Goal: Communication & Community: Share content

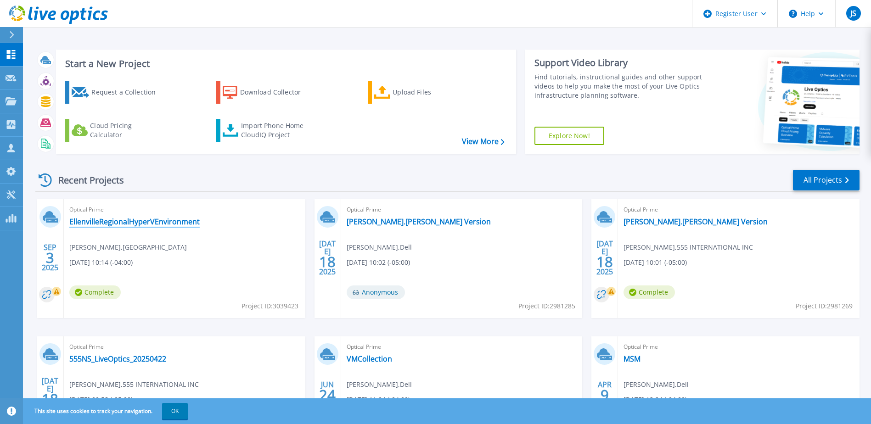
click at [162, 221] on link "EllenvilleRegionalHyperVEnvironment" at bounding box center [134, 221] width 130 height 9
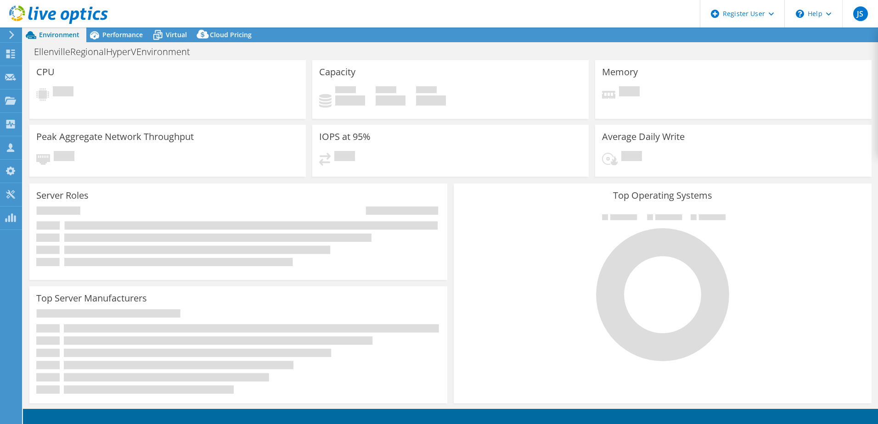
select select "USEast"
select select "USD"
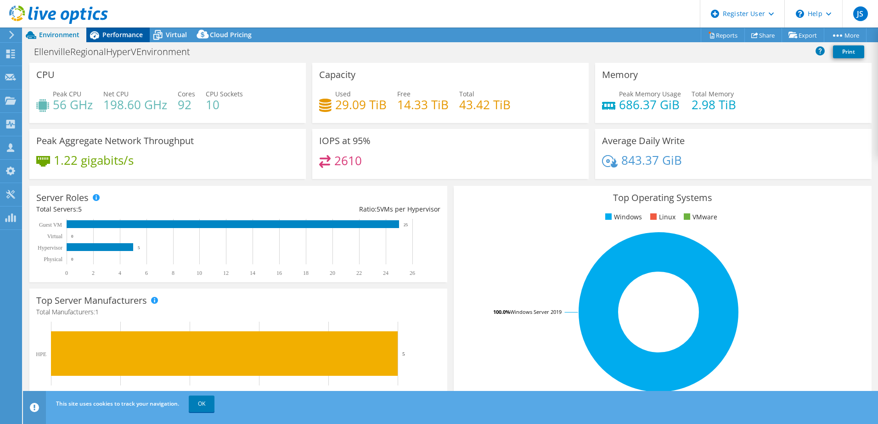
click at [127, 36] on span "Performance" at bounding box center [122, 34] width 40 height 9
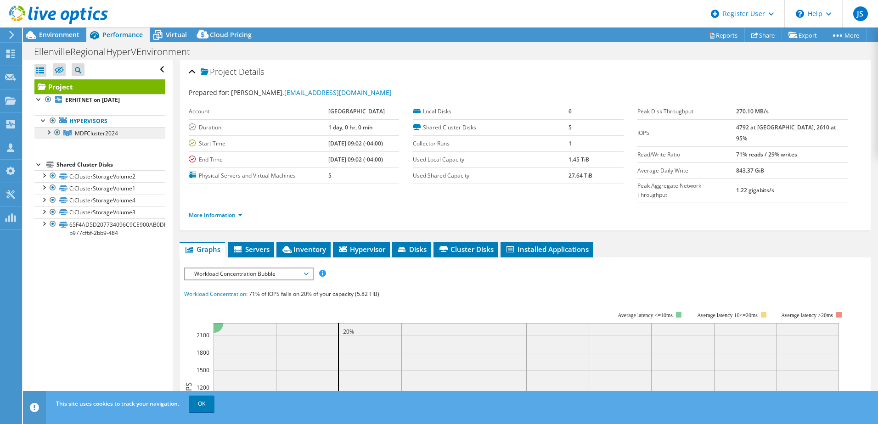
click at [93, 133] on span "MDFCluster2024" at bounding box center [96, 134] width 43 height 8
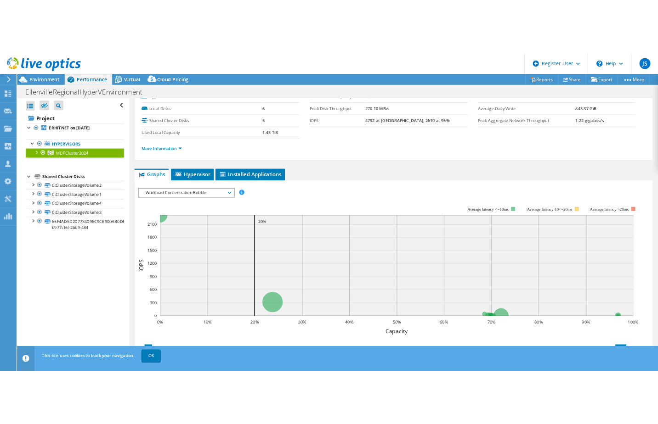
scroll to position [92, 0]
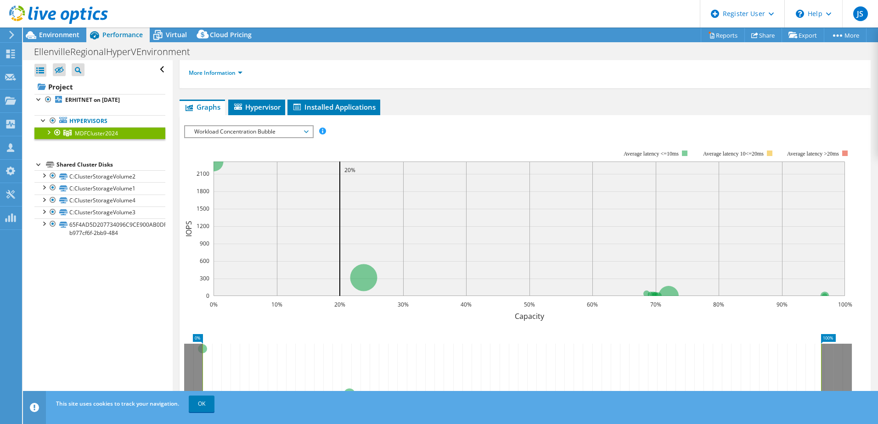
click at [258, 130] on span "Workload Concentration Bubble" at bounding box center [249, 131] width 118 height 11
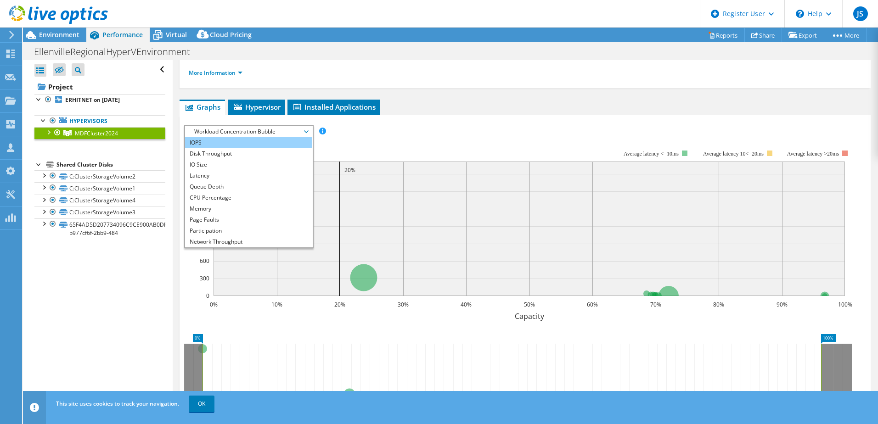
click at [251, 143] on li "IOPS" at bounding box center [248, 142] width 127 height 11
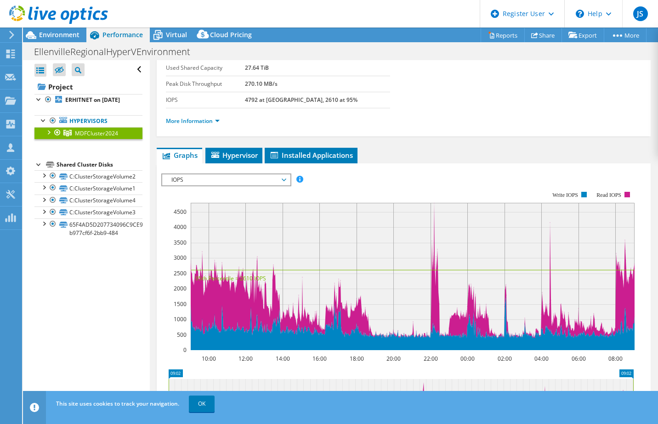
click at [268, 178] on span "IOPS" at bounding box center [226, 180] width 118 height 11
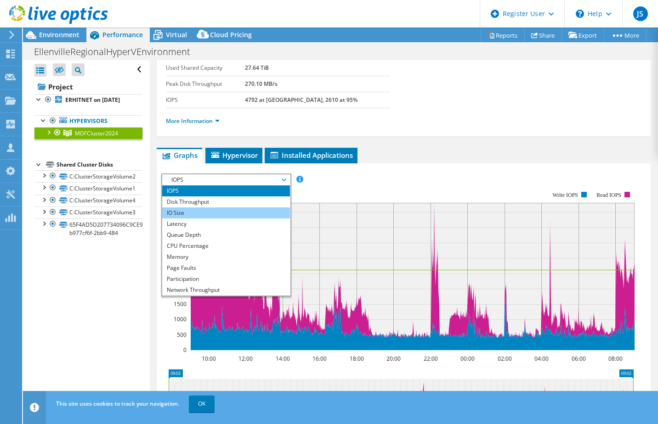
click at [253, 211] on li "IO Size" at bounding box center [225, 213] width 127 height 11
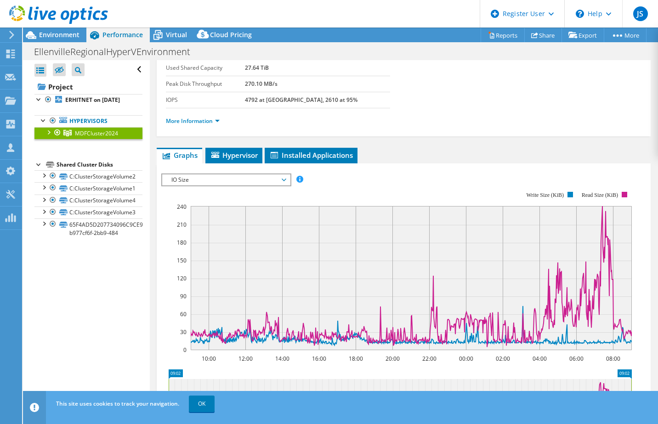
click at [233, 177] on span "IO Size" at bounding box center [226, 180] width 118 height 11
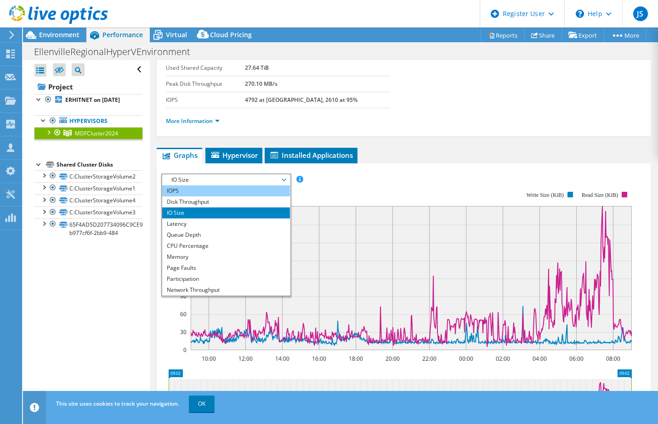
click at [208, 193] on li "IOPS" at bounding box center [225, 191] width 127 height 11
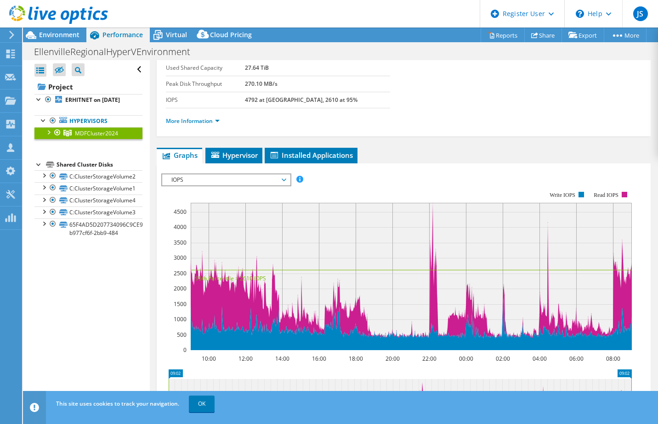
click at [244, 183] on span "IOPS" at bounding box center [226, 180] width 118 height 11
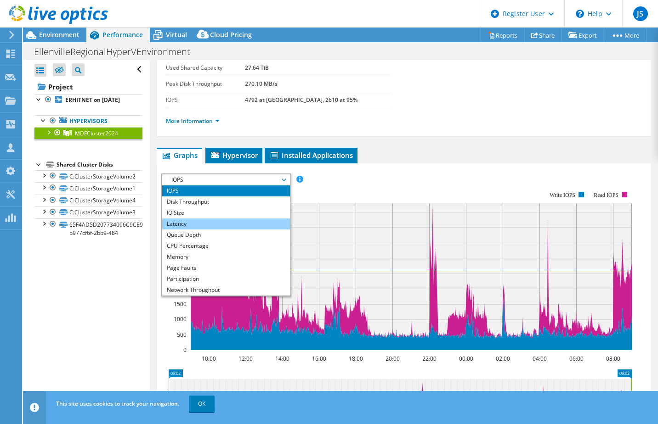
click at [232, 219] on li "Latency" at bounding box center [225, 224] width 127 height 11
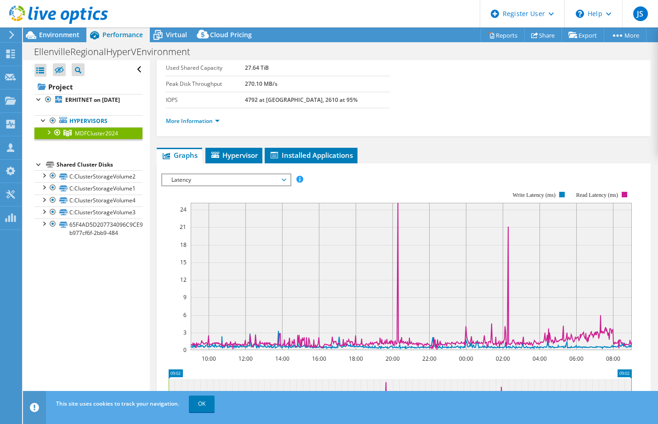
click at [236, 179] on span "Latency" at bounding box center [226, 180] width 118 height 11
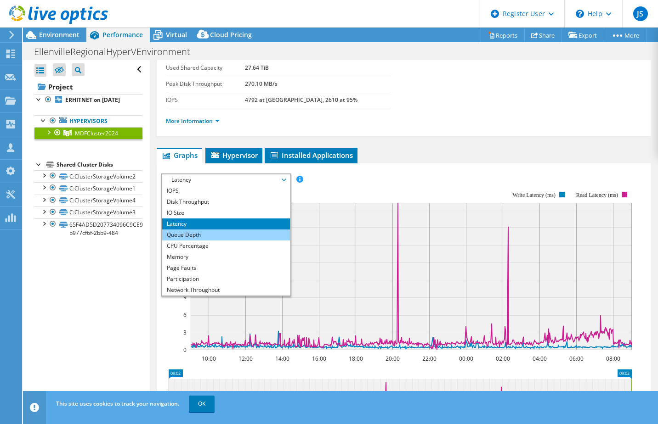
click at [220, 236] on li "Queue Depth" at bounding box center [225, 235] width 127 height 11
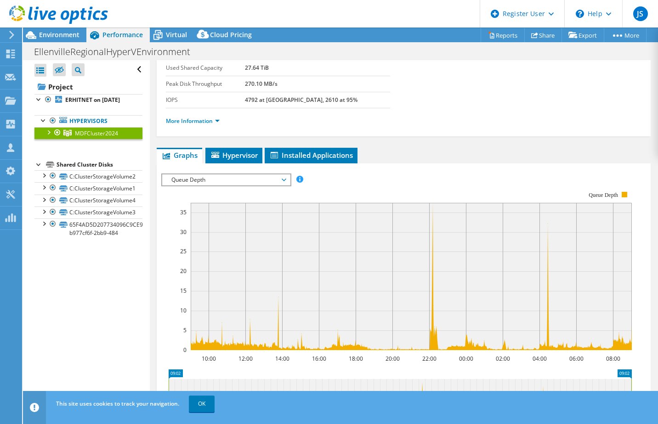
click at [279, 185] on span "Queue Depth" at bounding box center [226, 180] width 118 height 11
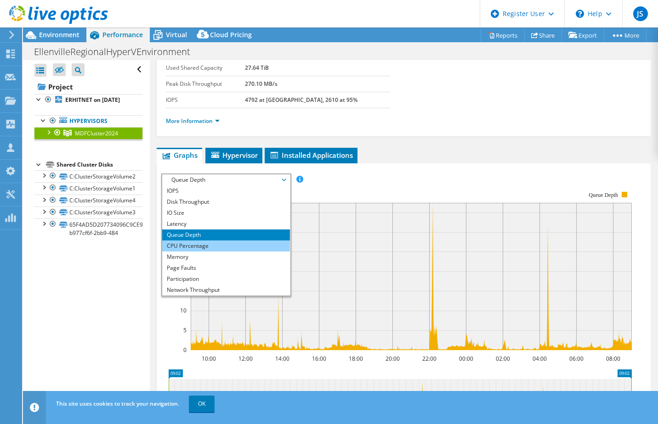
click at [248, 246] on li "CPU Percentage" at bounding box center [225, 246] width 127 height 11
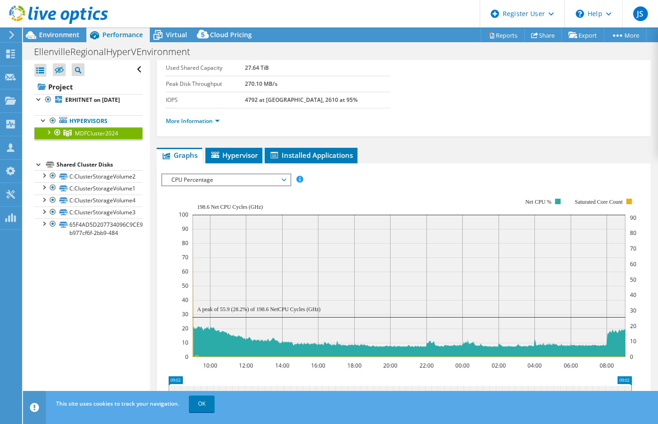
click at [277, 182] on span "CPU Percentage" at bounding box center [226, 180] width 118 height 11
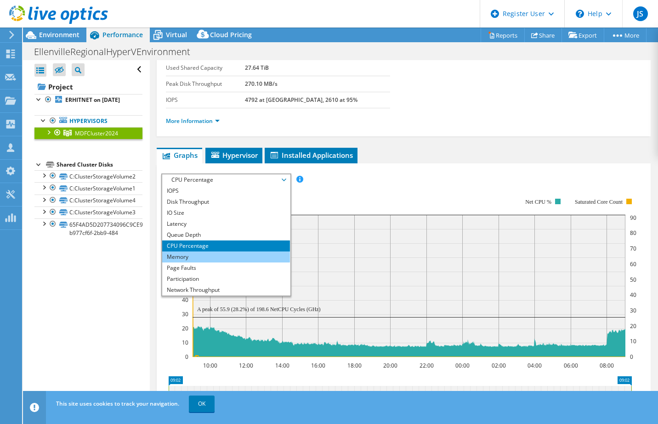
click at [226, 257] on li "Memory" at bounding box center [225, 257] width 127 height 11
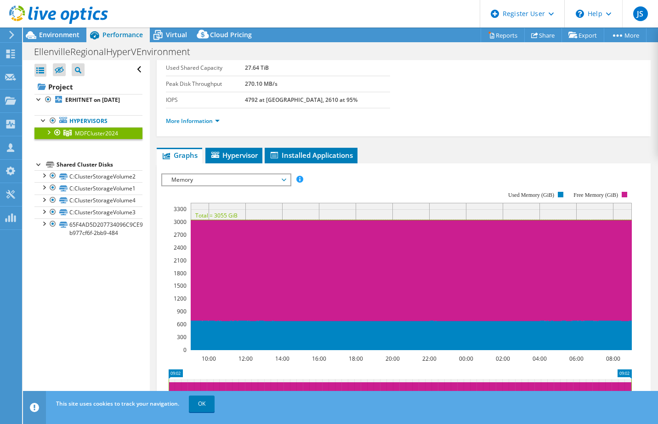
click at [224, 175] on span "Memory" at bounding box center [226, 180] width 118 height 11
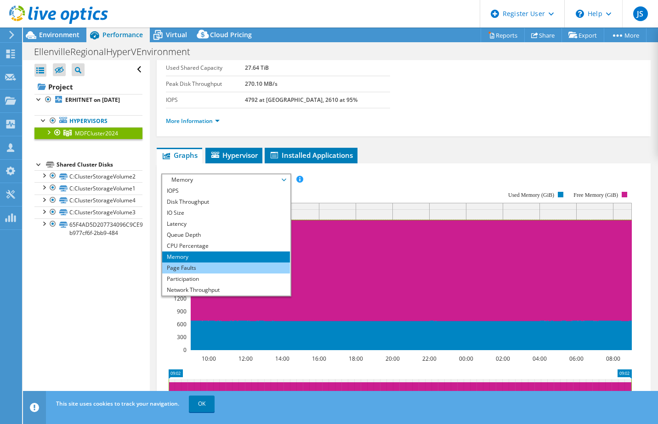
click at [186, 272] on li "Page Faults" at bounding box center [225, 268] width 127 height 11
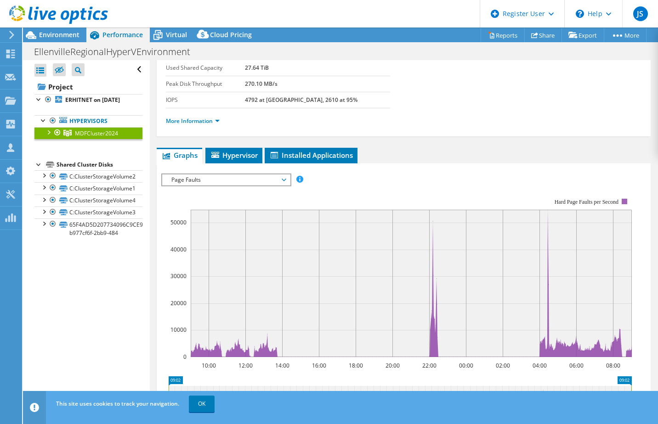
click at [283, 181] on span "Page Faults" at bounding box center [226, 180] width 118 height 11
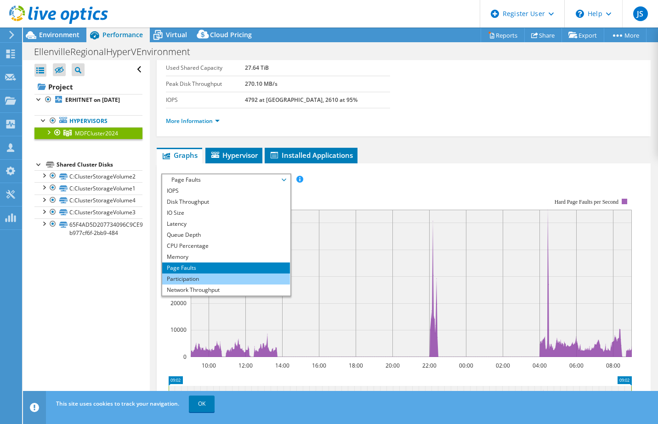
click at [248, 278] on li "Participation" at bounding box center [225, 279] width 127 height 11
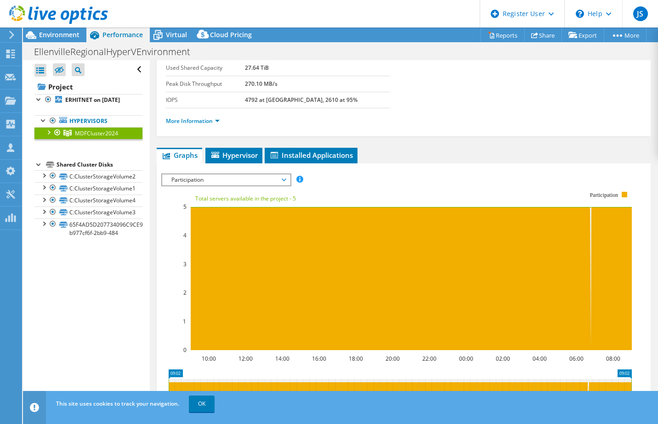
click at [260, 178] on span "Participation" at bounding box center [226, 180] width 118 height 11
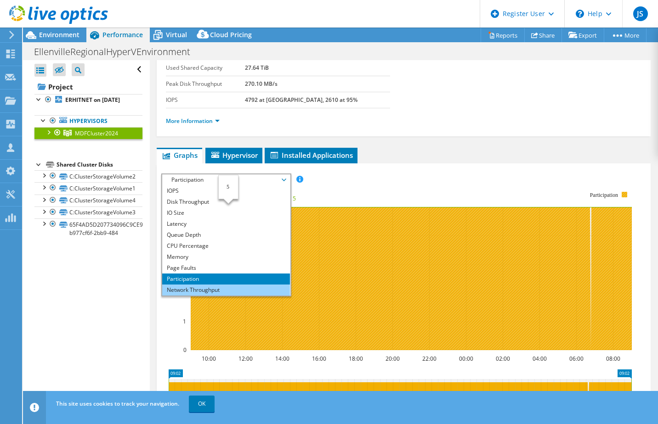
click at [227, 294] on li "Network Throughput" at bounding box center [225, 290] width 127 height 11
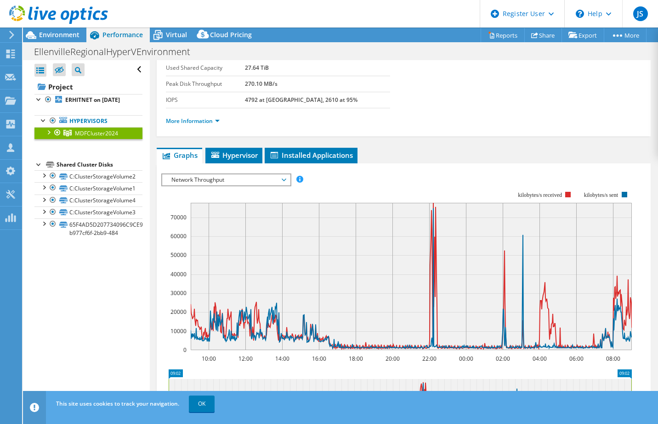
click at [285, 185] on span "Network Throughput" at bounding box center [226, 180] width 118 height 11
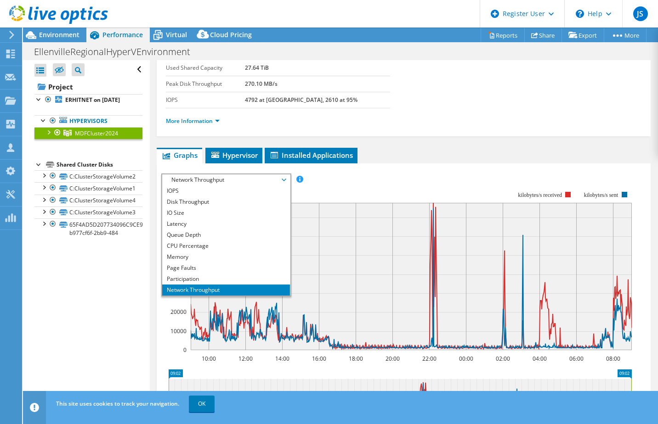
click at [249, 180] on span "Network Throughput" at bounding box center [226, 180] width 118 height 11
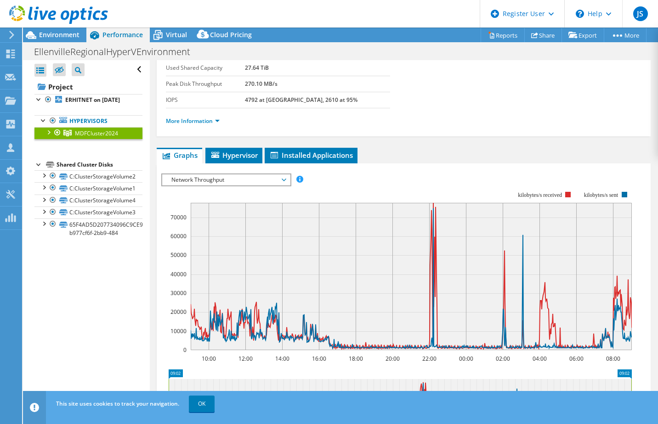
click at [240, 182] on span "Network Throughput" at bounding box center [226, 180] width 118 height 11
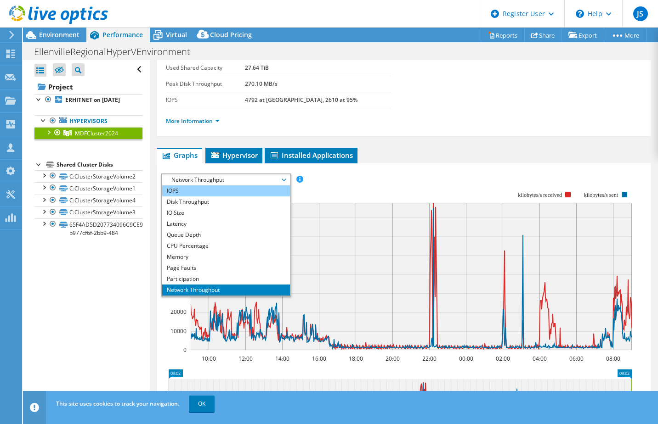
click at [220, 192] on li "IOPS" at bounding box center [225, 191] width 127 height 11
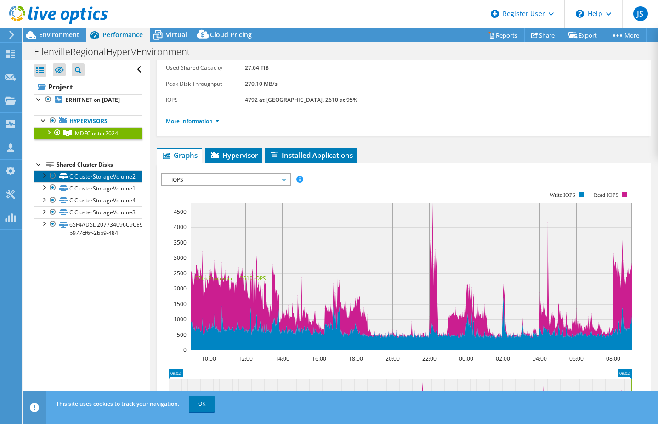
click at [116, 182] on link "C:ClusterStorageVolume2" at bounding box center [88, 176] width 108 height 12
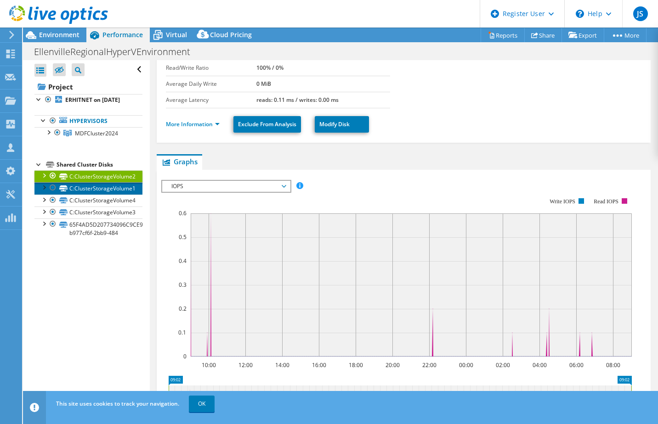
click at [116, 194] on link "C:ClusterStorageVolume1" at bounding box center [88, 188] width 108 height 12
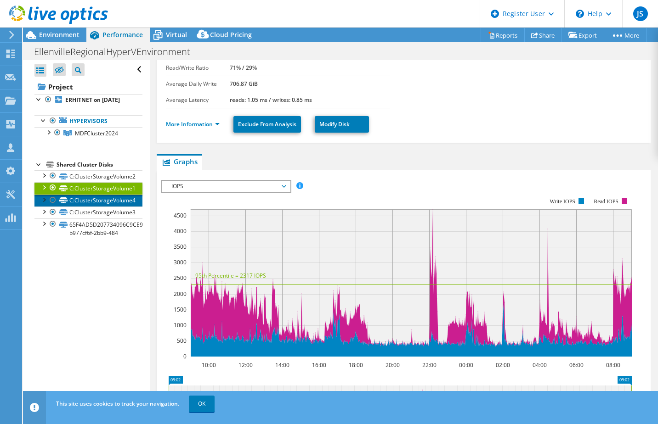
click at [111, 205] on link "C:ClusterStorageVolume4" at bounding box center [88, 201] width 108 height 12
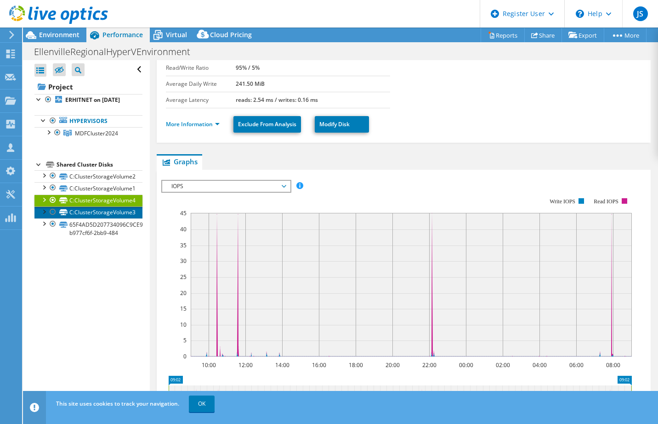
click at [113, 219] on link "C:ClusterStorageVolume3" at bounding box center [88, 213] width 108 height 12
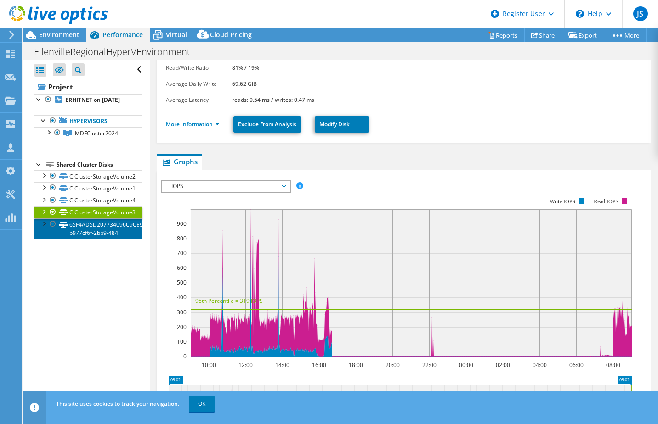
click at [101, 239] on link "65F4AD5D207734096C9CE900AB0DFAA1-b977cf6f-2bb9-484" at bounding box center [88, 229] width 108 height 20
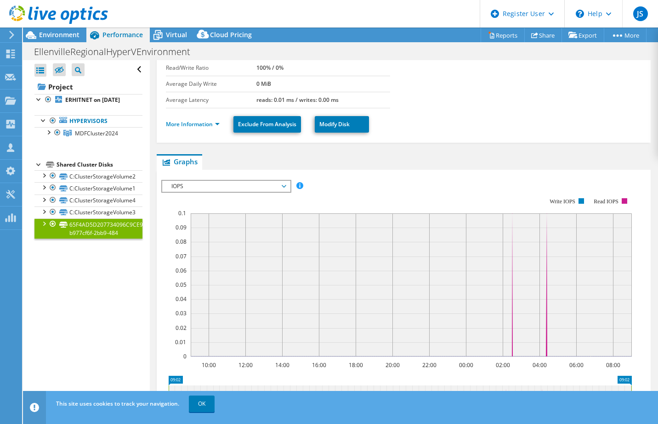
click at [209, 189] on span "IOPS" at bounding box center [226, 186] width 118 height 11
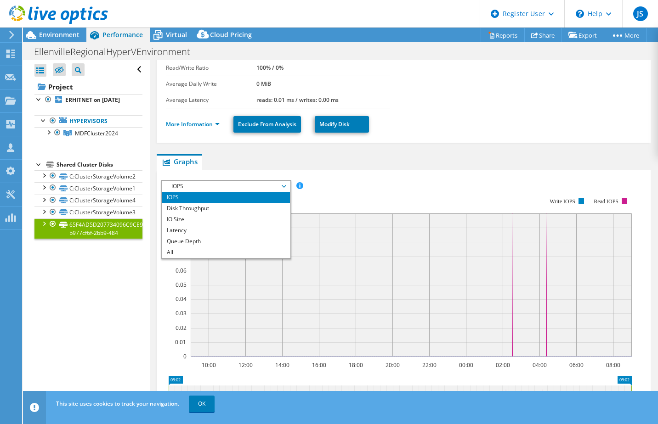
click at [194, 196] on li "IOPS" at bounding box center [225, 197] width 127 height 11
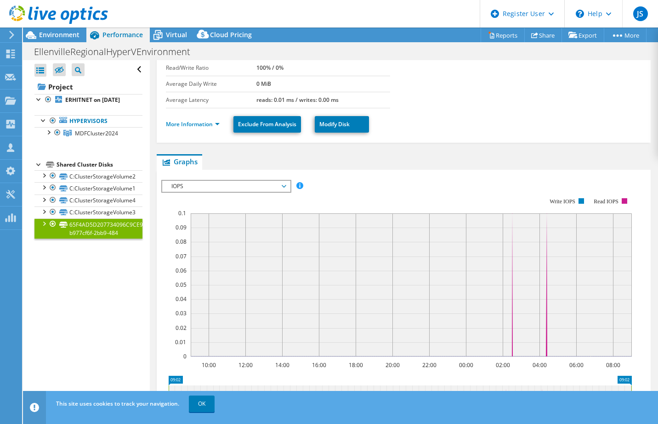
click at [199, 129] on li "More Information" at bounding box center [195, 124] width 59 height 10
click at [206, 124] on link "More Information" at bounding box center [193, 124] width 54 height 8
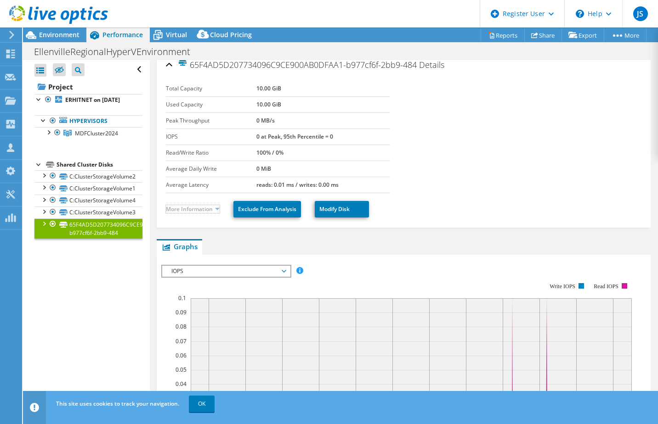
scroll to position [0, 0]
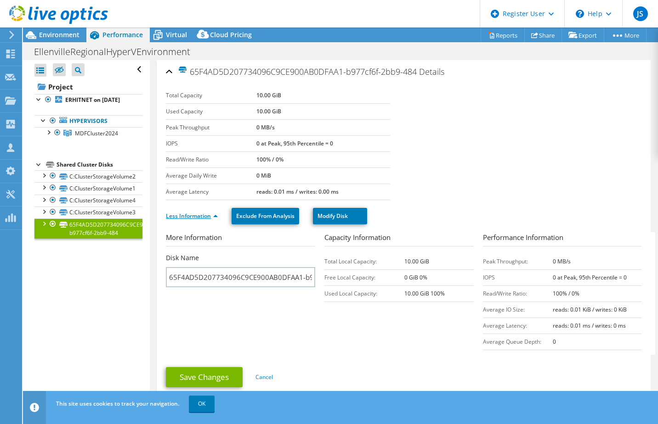
click at [203, 212] on link "Less Information" at bounding box center [192, 216] width 52 height 8
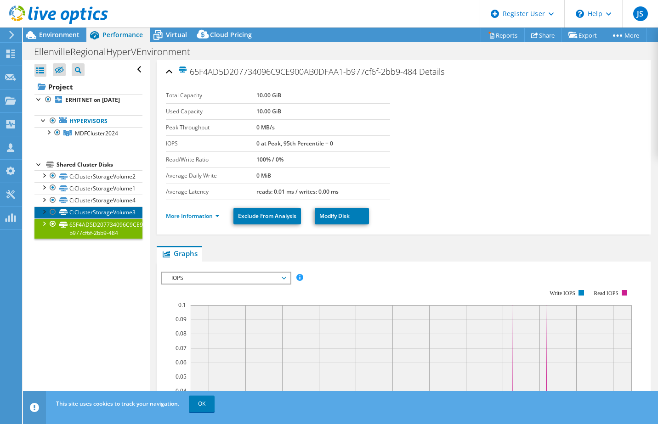
click at [110, 219] on link "C:ClusterStorageVolume3" at bounding box center [88, 213] width 108 height 12
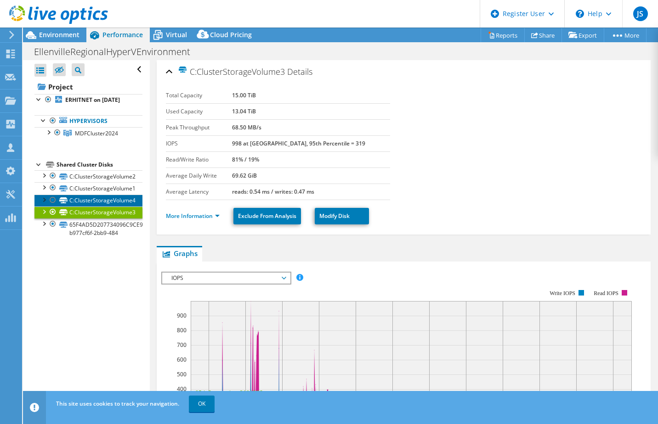
click at [106, 207] on link "C:ClusterStorageVolume4" at bounding box center [88, 201] width 108 height 12
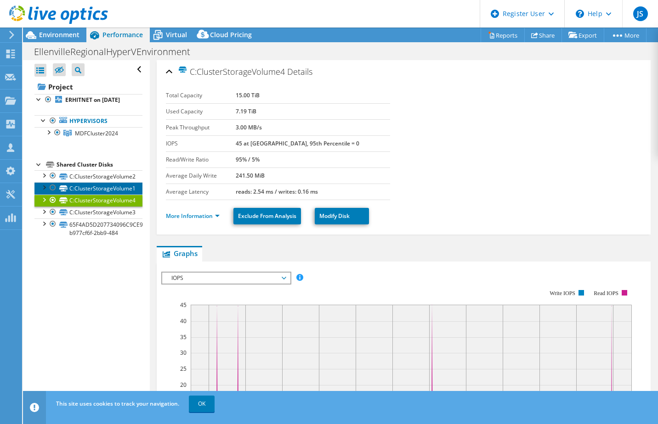
click at [106, 194] on link "C:ClusterStorageVolume1" at bounding box center [88, 188] width 108 height 12
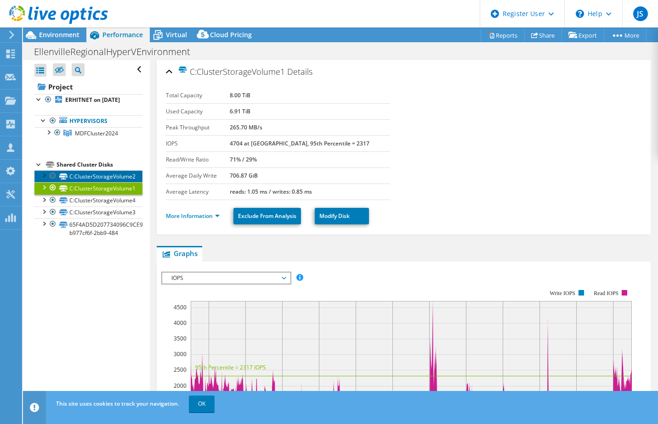
click at [107, 182] on link "C:ClusterStorageVolume2" at bounding box center [88, 176] width 108 height 12
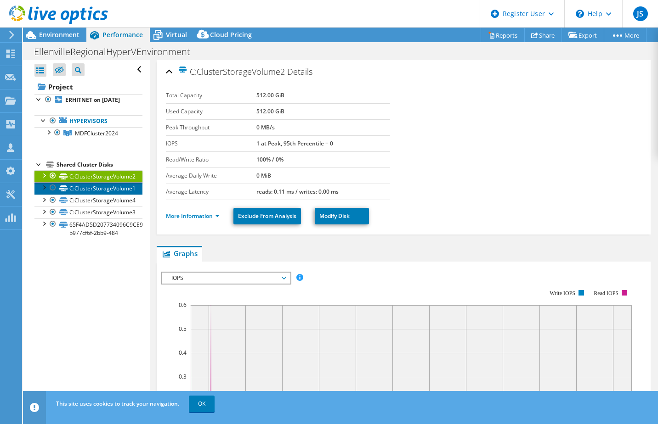
click at [89, 194] on link "C:ClusterStorageVolume1" at bounding box center [88, 188] width 108 height 12
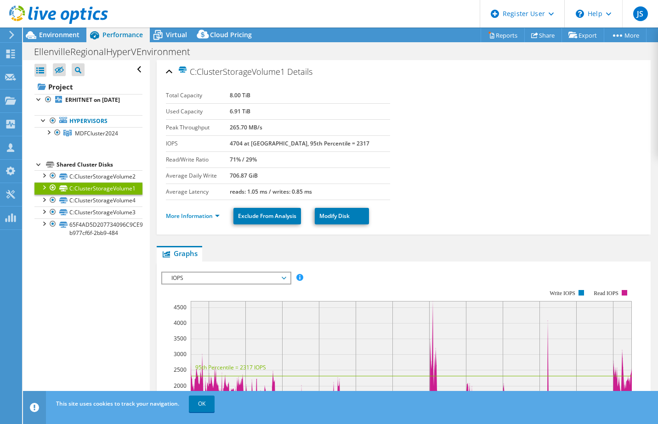
click at [90, 194] on link "C:ClusterStorageVolume1" at bounding box center [88, 188] width 108 height 12
click at [90, 207] on link "C:ClusterStorageVolume4" at bounding box center [88, 201] width 108 height 12
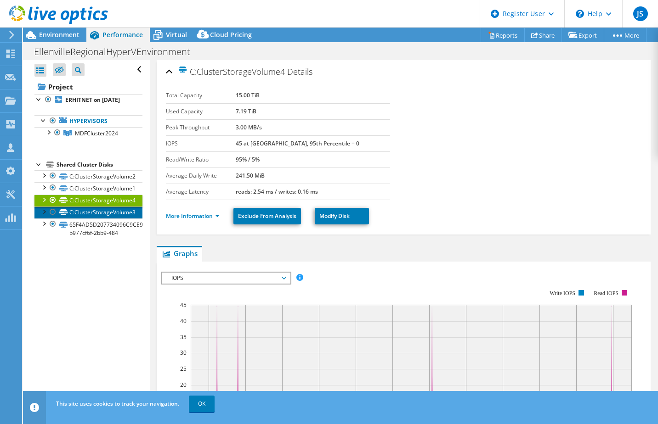
click at [96, 219] on link "C:ClusterStorageVolume3" at bounding box center [88, 213] width 108 height 12
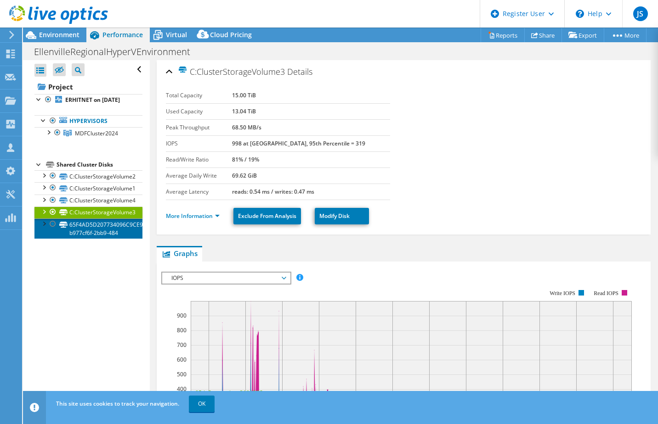
click at [85, 229] on link "65F4AD5D207734096C9CE900AB0DFAA1-b977cf6f-2bb9-484" at bounding box center [88, 229] width 108 height 20
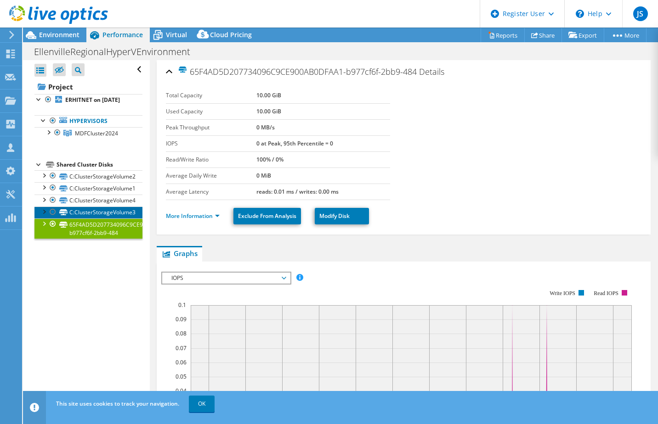
click at [93, 219] on link "C:ClusterStorageVolume3" at bounding box center [88, 213] width 108 height 12
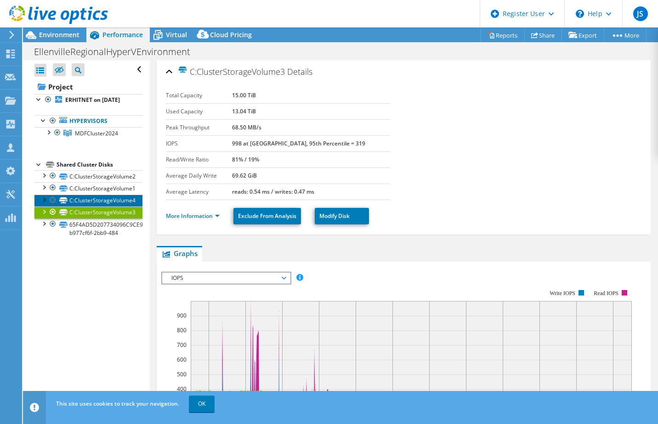
click at [95, 207] on link "C:ClusterStorageVolume4" at bounding box center [88, 201] width 108 height 12
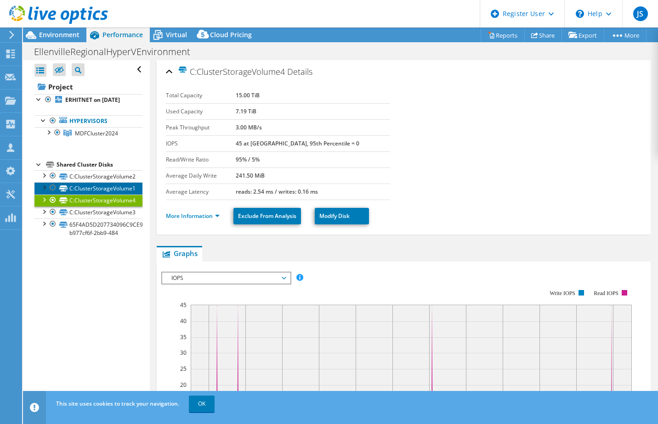
click at [92, 194] on link "C:ClusterStorageVolume1" at bounding box center [88, 188] width 108 height 12
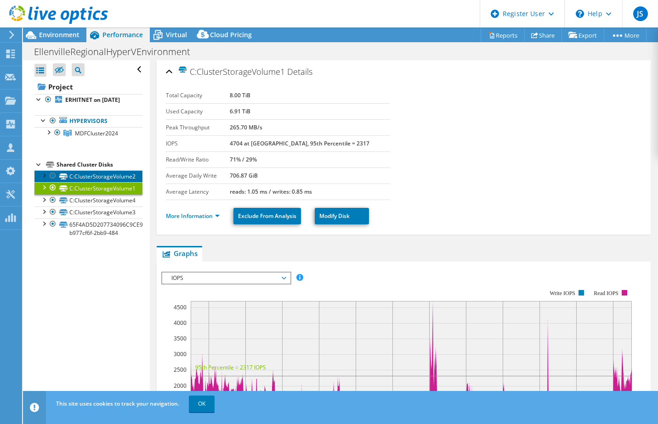
click at [95, 182] on link "C:ClusterStorageVolume2" at bounding box center [88, 176] width 108 height 12
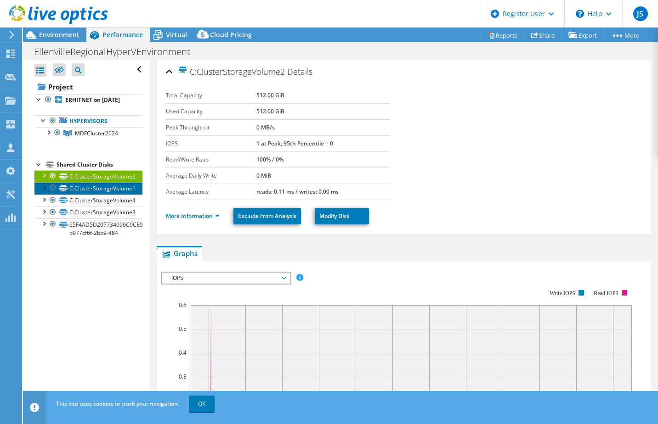
click at [98, 194] on link "C:ClusterStorageVolume1" at bounding box center [88, 188] width 108 height 12
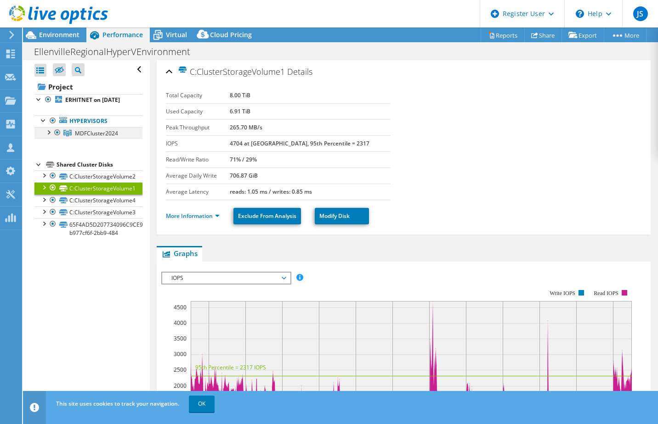
click at [96, 137] on span "MDFCluster2024" at bounding box center [96, 134] width 43 height 8
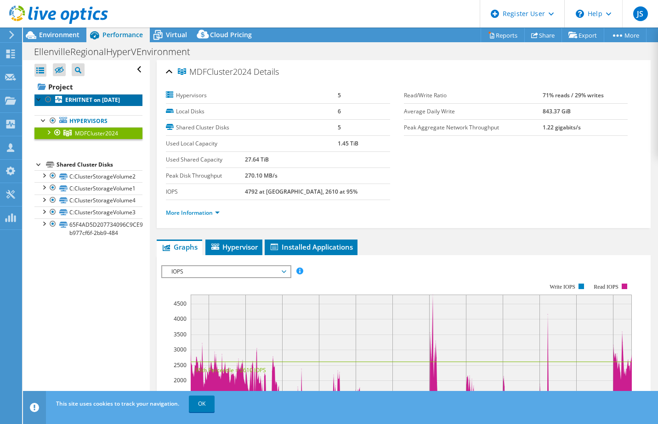
click at [86, 103] on b "ERHITNET on [DATE]" at bounding box center [92, 100] width 55 height 8
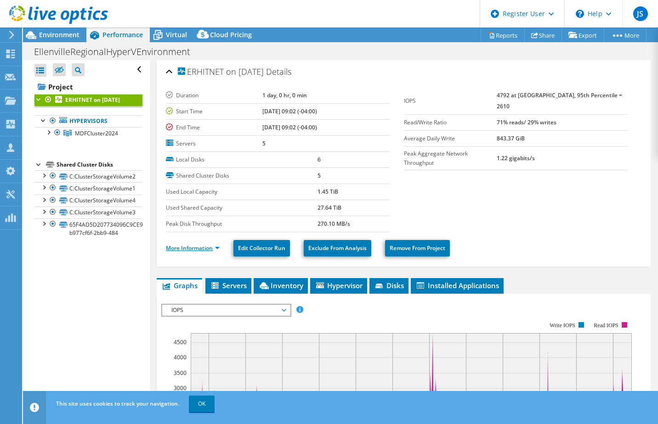
click at [202, 250] on link "More Information" at bounding box center [193, 248] width 54 height 8
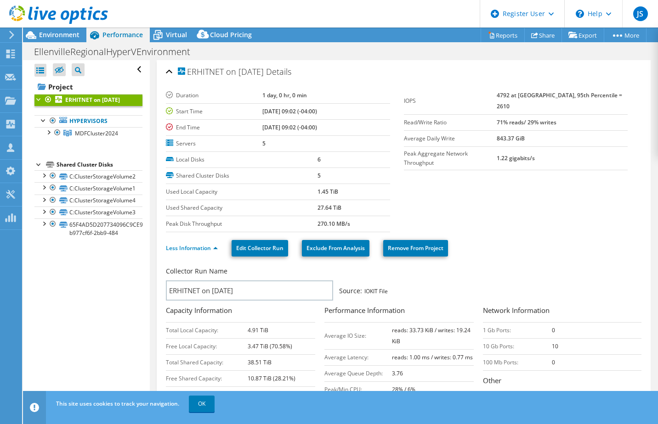
drag, startPoint x: 503, startPoint y: 128, endPoint x: 548, endPoint y: 127, distance: 44.1
click at [548, 130] on tr "Average Daily Write 843.37 GiB" at bounding box center [516, 138] width 224 height 16
drag, startPoint x: 548, startPoint y: 127, endPoint x: 538, endPoint y: 136, distance: 12.4
click at [538, 147] on td "1.22 gigabits/s" at bounding box center [562, 158] width 131 height 23
drag, startPoint x: 513, startPoint y: 129, endPoint x: 559, endPoint y: 129, distance: 46.4
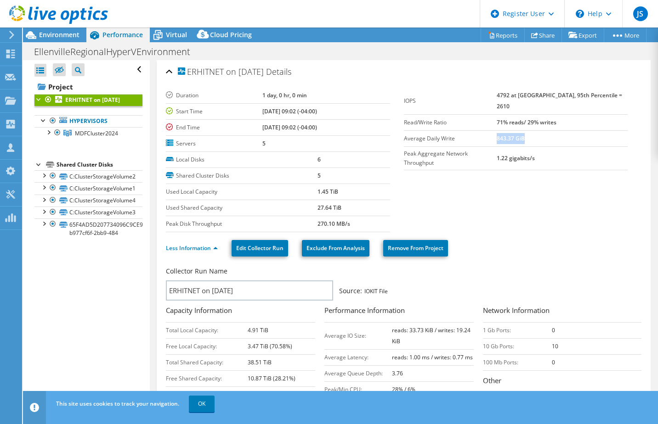
click at [559, 130] on td "843.37 GiB" at bounding box center [562, 138] width 131 height 16
drag, startPoint x: 559, startPoint y: 129, endPoint x: 547, endPoint y: 147, distance: 21.9
click at [535, 154] on b "1.22 gigabits/s" at bounding box center [516, 158] width 38 height 8
drag, startPoint x: 509, startPoint y: 96, endPoint x: 614, endPoint y: 96, distance: 104.7
click at [614, 96] on tr "IOPS 4792 at [GEOGRAPHIC_DATA], 95th Percentile = 2610" at bounding box center [516, 101] width 224 height 27
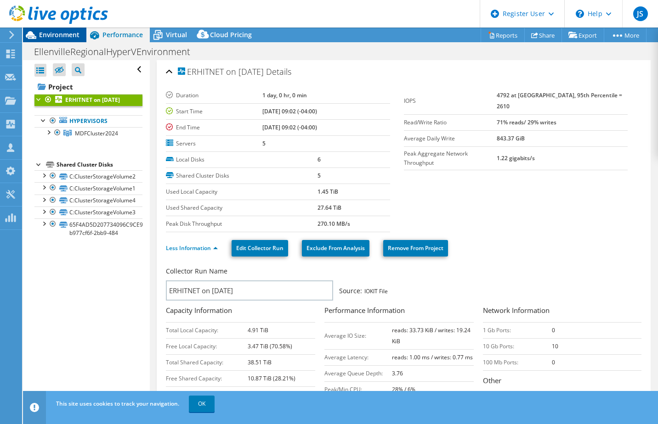
click at [58, 33] on span "Environment" at bounding box center [59, 34] width 40 height 9
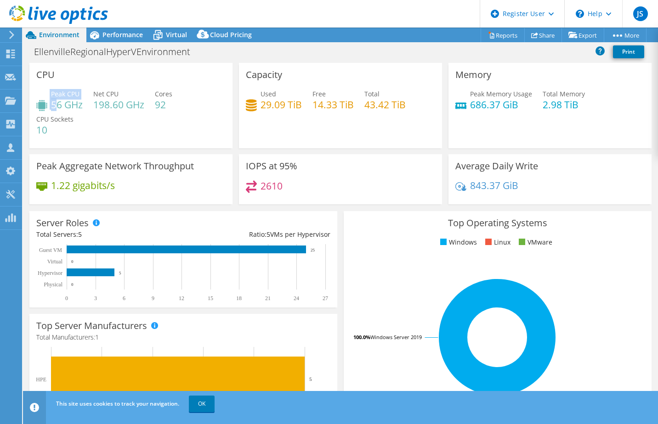
drag, startPoint x: 50, startPoint y: 106, endPoint x: 59, endPoint y: 107, distance: 8.8
click at [59, 107] on div "Peak CPU 56 GHz" at bounding box center [59, 99] width 46 height 21
click at [56, 107] on h4 "56 GHz" at bounding box center [67, 105] width 32 height 10
drag, startPoint x: 50, startPoint y: 107, endPoint x: 168, endPoint y: 105, distance: 118.1
click at [168, 105] on div "Peak CPU 56 GHz Net CPU 198.60 GHz Cores 92 CPU Sockets 10" at bounding box center [130, 116] width 189 height 55
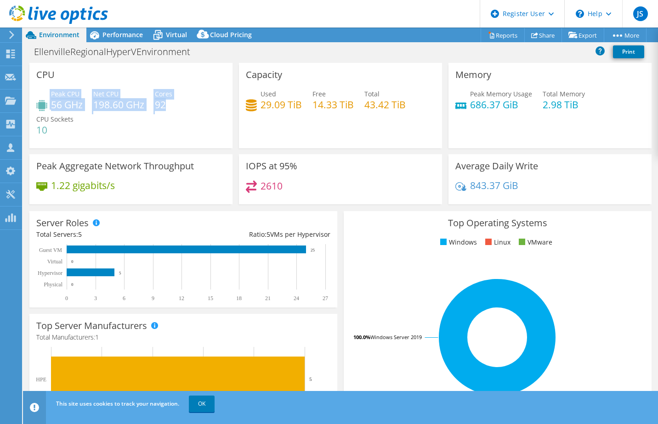
copy div "Peak CPU 56 GHz Net CPU 198.60 GHz Cores 92"
click at [148, 132] on div "Peak CPU 56 GHz Net CPU 198.60 GHz Cores 92 CPU Sockets 10" at bounding box center [130, 116] width 189 height 55
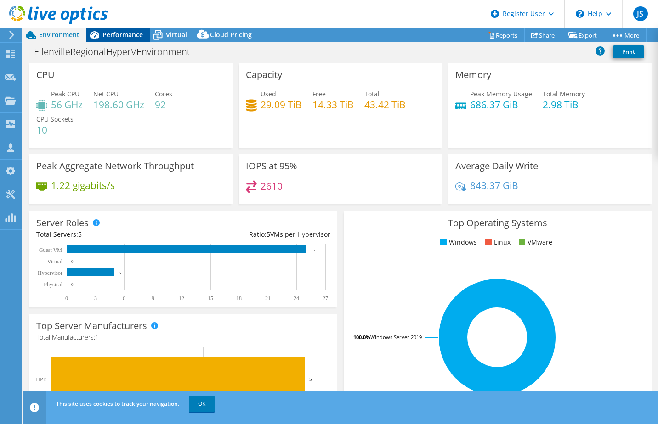
click at [115, 40] on div "Performance" at bounding box center [117, 35] width 63 height 15
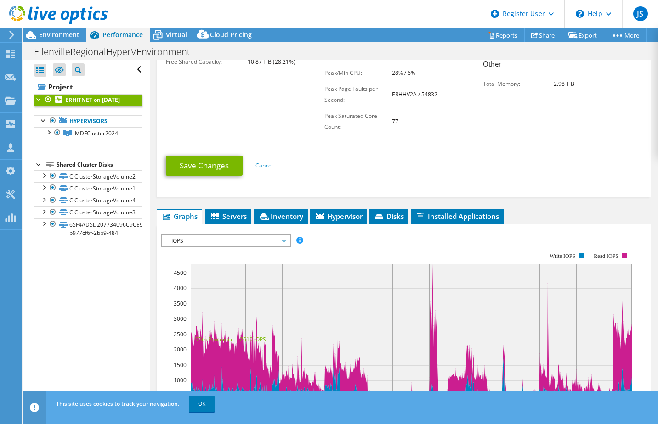
scroll to position [322, 0]
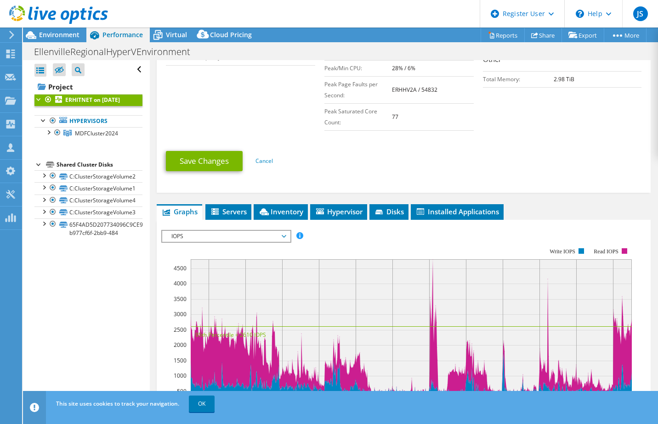
click at [219, 221] on div "IOPS Disk Throughput IO Size Latency Queue Depth CPU Percentage Memory Page Fau…" at bounding box center [403, 382] width 485 height 324
click at [219, 215] on icon at bounding box center [215, 213] width 9 height 8
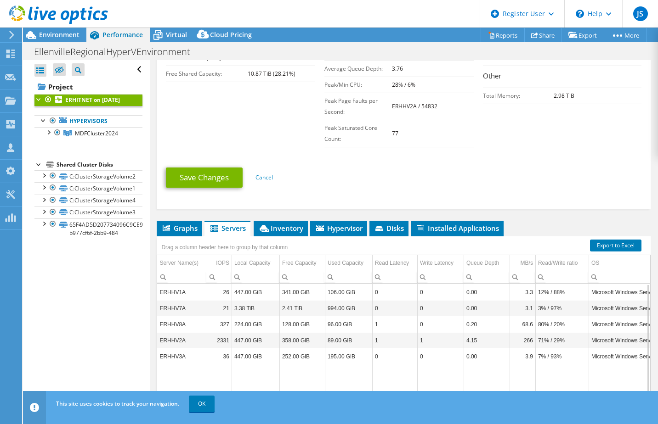
scroll to position [273, 0]
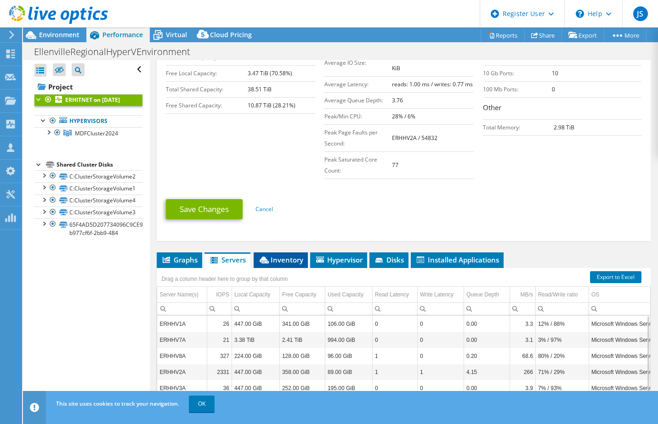
click at [294, 265] on li "Inventory" at bounding box center [281, 261] width 54 height 16
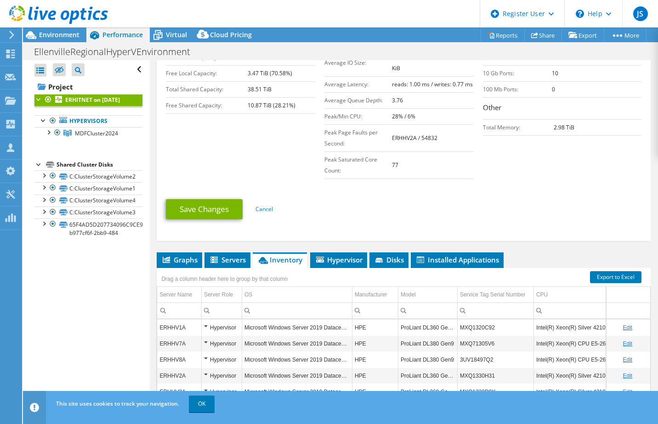
scroll to position [365, 0]
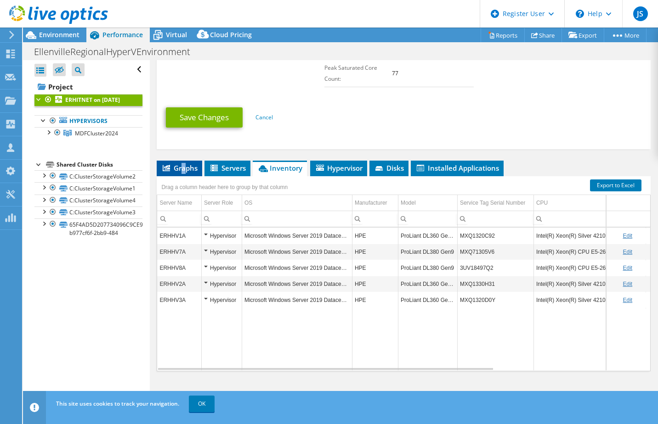
click at [184, 165] on span "Graphs" at bounding box center [179, 168] width 36 height 9
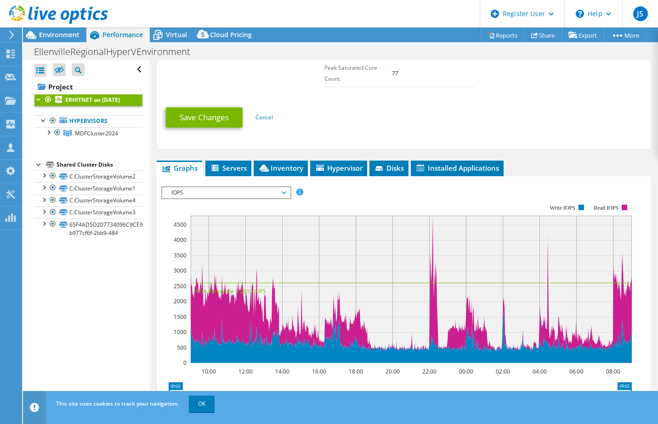
drag, startPoint x: 184, startPoint y: 165, endPoint x: 222, endPoint y: 179, distance: 40.3
click at [222, 179] on div "IOPS Disk Throughput IO Size Latency Queue Depth CPU Percentage Memory Page Fau…" at bounding box center [403, 338] width 485 height 324
click at [107, 182] on link "C:ClusterStorageVolume2" at bounding box center [88, 176] width 108 height 12
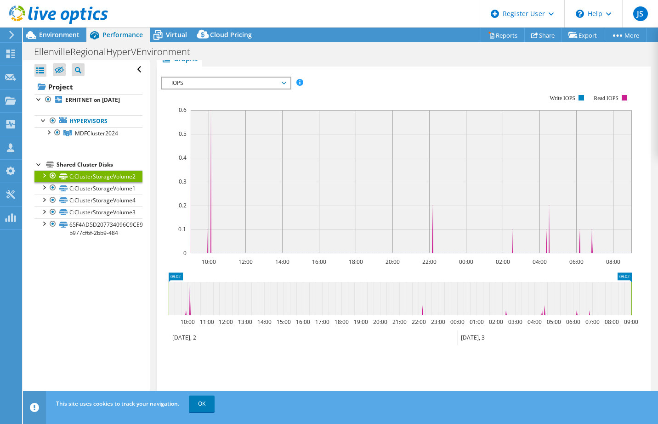
scroll to position [151, 0]
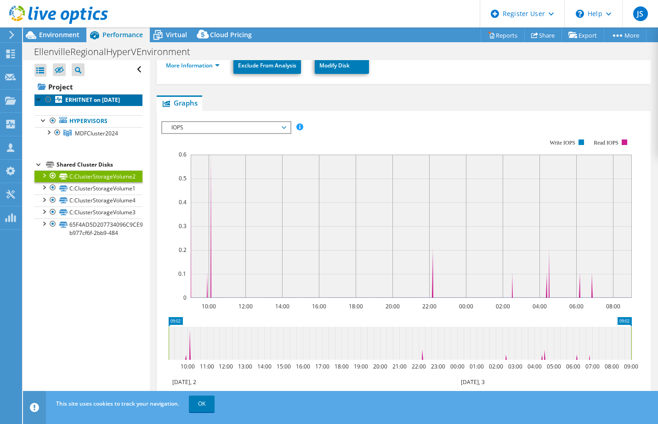
click at [79, 104] on b "ERHITNET on [DATE]" at bounding box center [92, 100] width 55 height 8
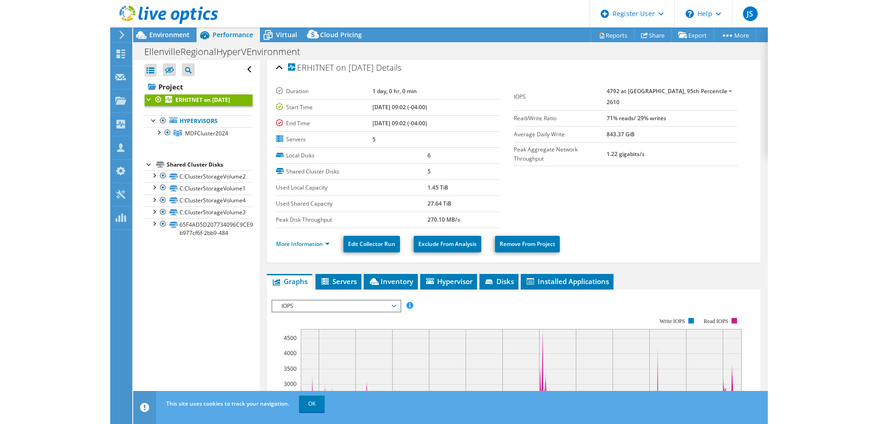
scroll to position [0, 0]
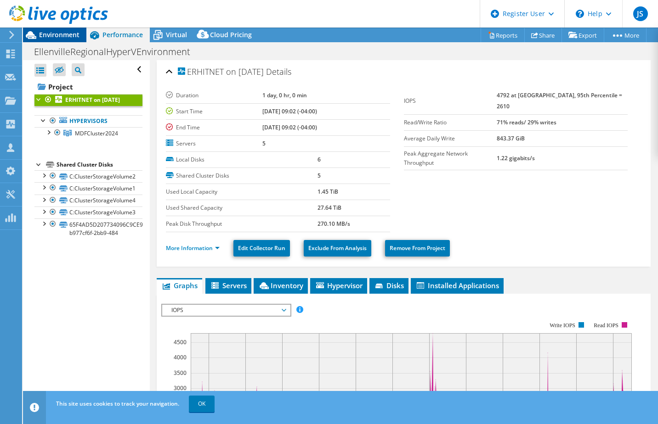
click at [59, 31] on span "Environment" at bounding box center [59, 34] width 40 height 9
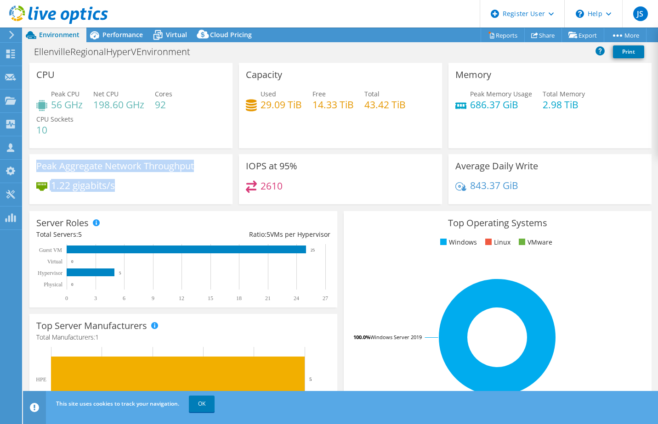
drag, startPoint x: 35, startPoint y: 164, endPoint x: 142, endPoint y: 187, distance: 109.4
click at [142, 187] on div "Peak Aggregate Network Throughput 1.22 gigabits/s" at bounding box center [130, 179] width 203 height 50
copy div "Peak Aggregate Network Throughput 1.22 gigabits/s"
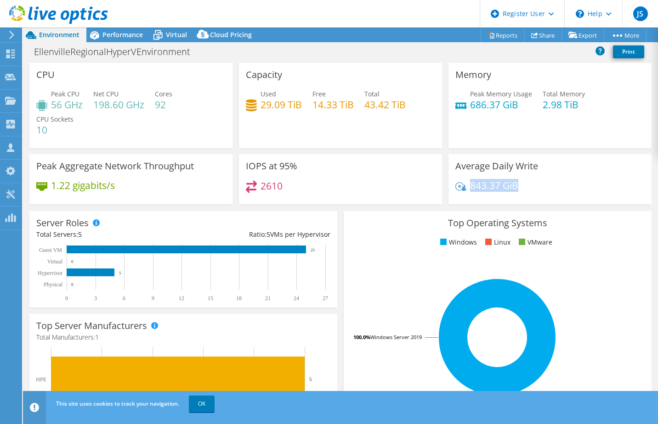
drag, startPoint x: 515, startPoint y: 187, endPoint x: 467, endPoint y: 187, distance: 48.2
click at [467, 187] on div "843.37 GiB" at bounding box center [549, 190] width 189 height 19
copy h4 "843.37 GiB"
drag, startPoint x: 477, startPoint y: 174, endPoint x: 469, endPoint y: 171, distance: 8.9
click at [477, 174] on div "Average Daily Write 843.37 GiB" at bounding box center [549, 179] width 203 height 50
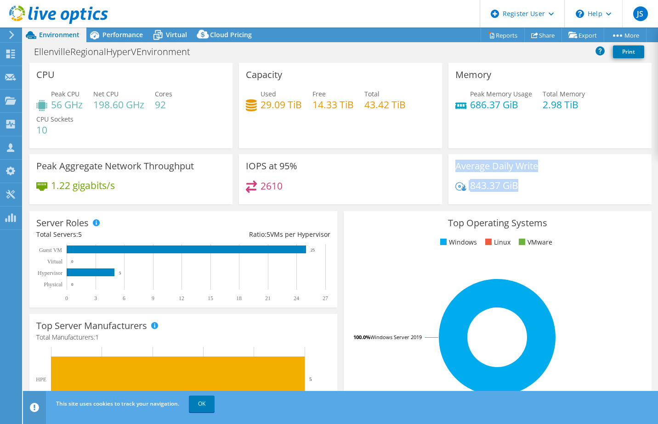
drag, startPoint x: 450, startPoint y: 165, endPoint x: 537, endPoint y: 181, distance: 88.7
click at [537, 181] on div "Average Daily Write 843.37 GiB" at bounding box center [549, 179] width 203 height 50
copy div "Average Daily Write 843.37 GiB"
click at [585, 169] on div "Average Daily Write 843.37 GiB" at bounding box center [549, 179] width 203 height 50
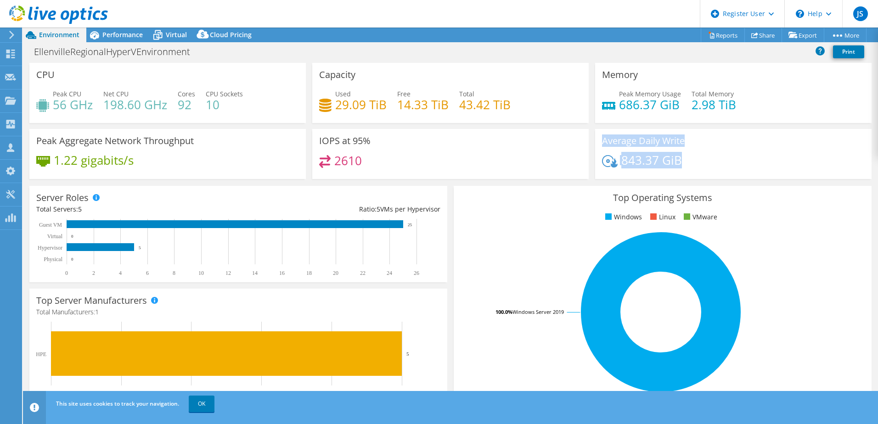
drag, startPoint x: 697, startPoint y: 163, endPoint x: 599, endPoint y: 144, distance: 99.7
click at [599, 144] on div "Average Daily Write 843.37 GiB" at bounding box center [733, 154] width 277 height 50
copy div "Average Daily Write 843.37 GiB"
click at [119, 30] on div "Performance" at bounding box center [117, 35] width 63 height 15
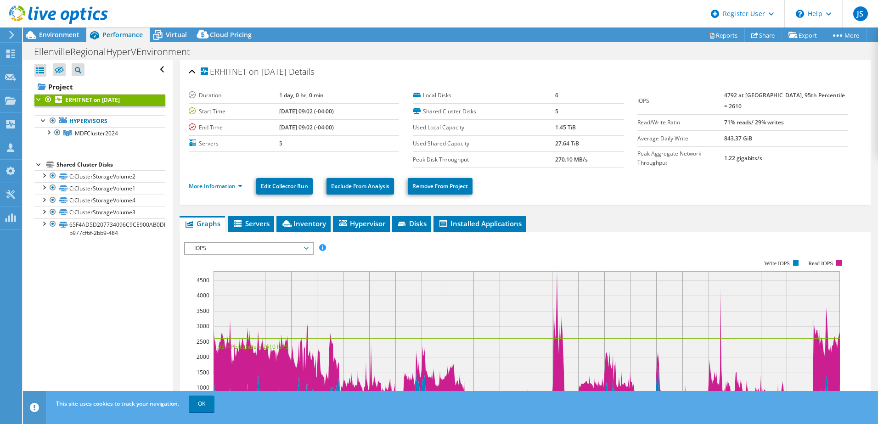
scroll to position [46, 0]
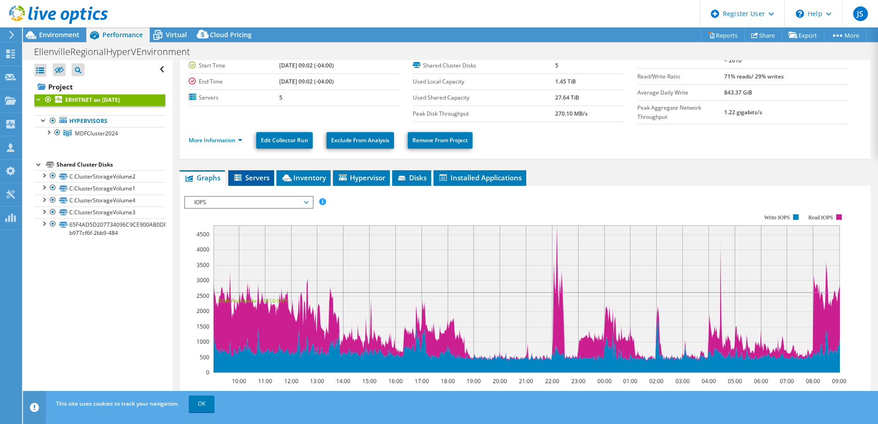
click at [265, 180] on li "Servers" at bounding box center [251, 178] width 46 height 16
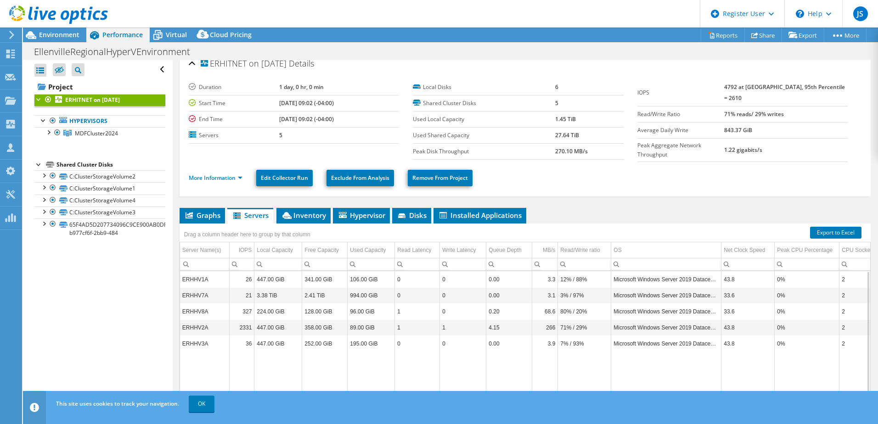
scroll to position [0, 0]
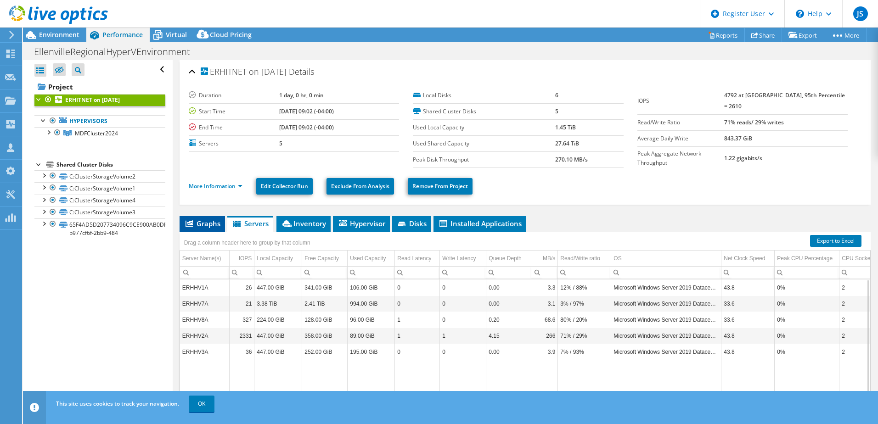
click at [210, 229] on li "Graphs" at bounding box center [202, 224] width 45 height 16
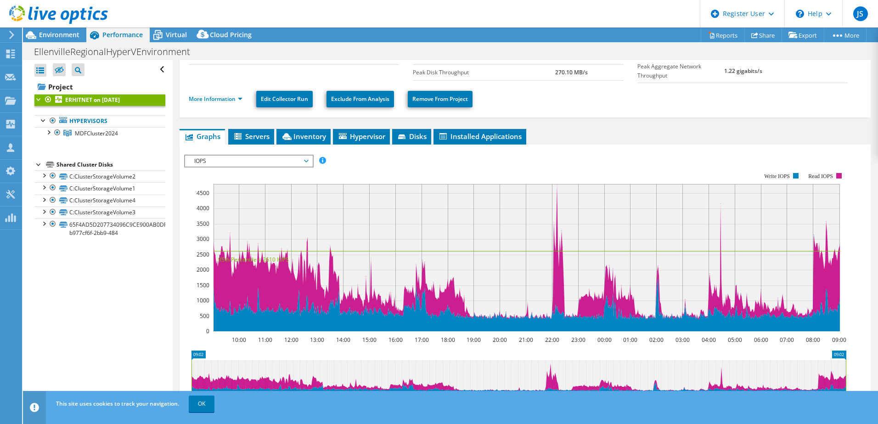
scroll to position [73, 0]
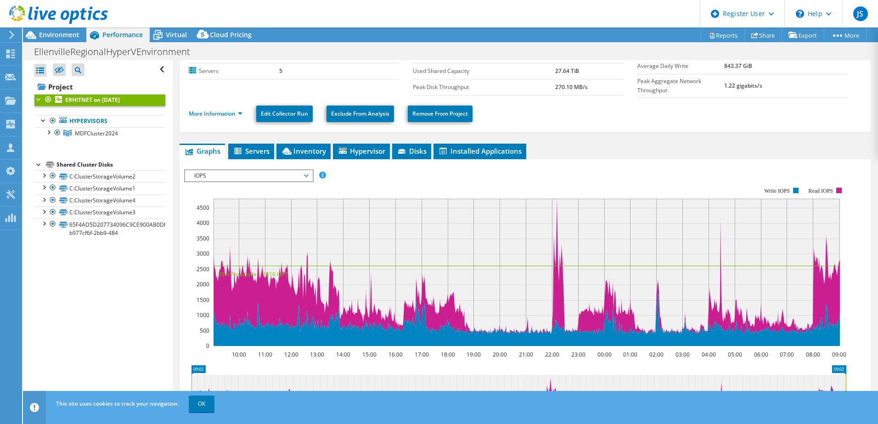
click at [248, 170] on span "IOPS" at bounding box center [249, 175] width 118 height 11
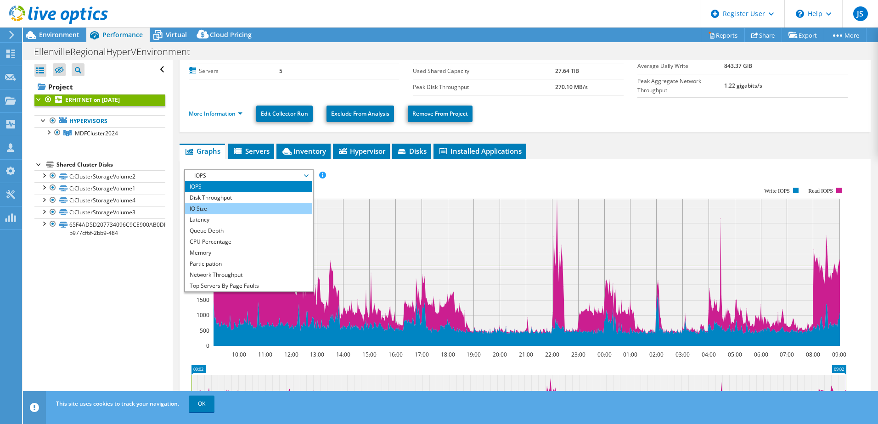
click at [215, 204] on li "IO Size" at bounding box center [248, 209] width 127 height 11
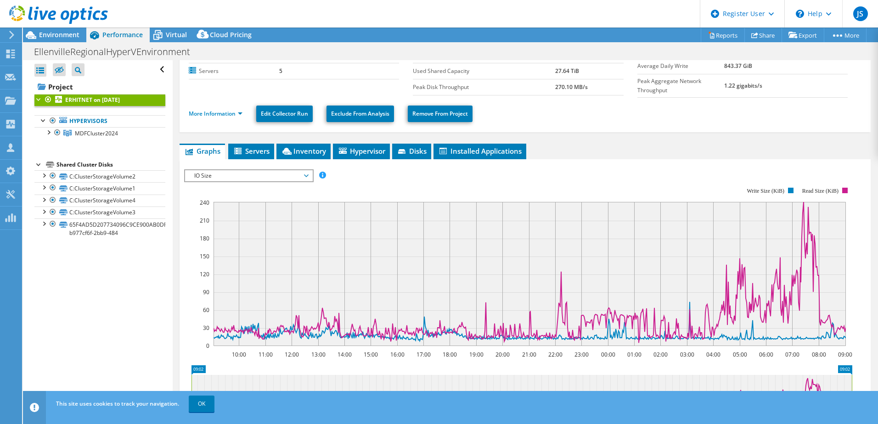
click at [303, 175] on span "IO Size" at bounding box center [249, 175] width 118 height 11
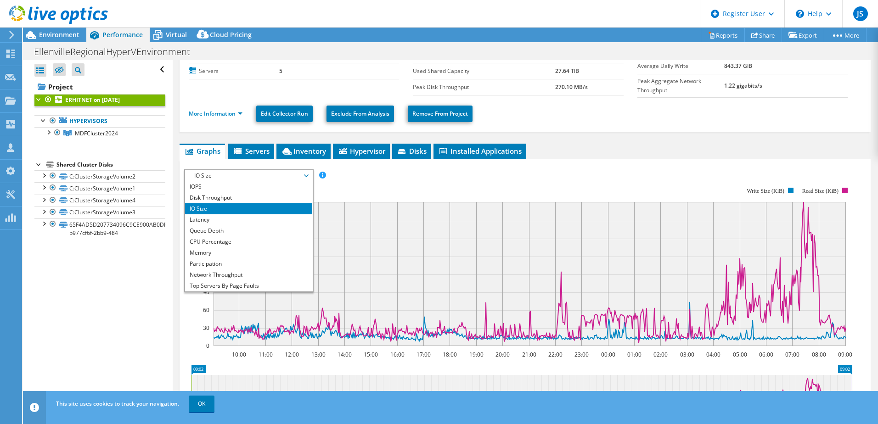
click at [366, 185] on rect at bounding box center [518, 267] width 668 height 184
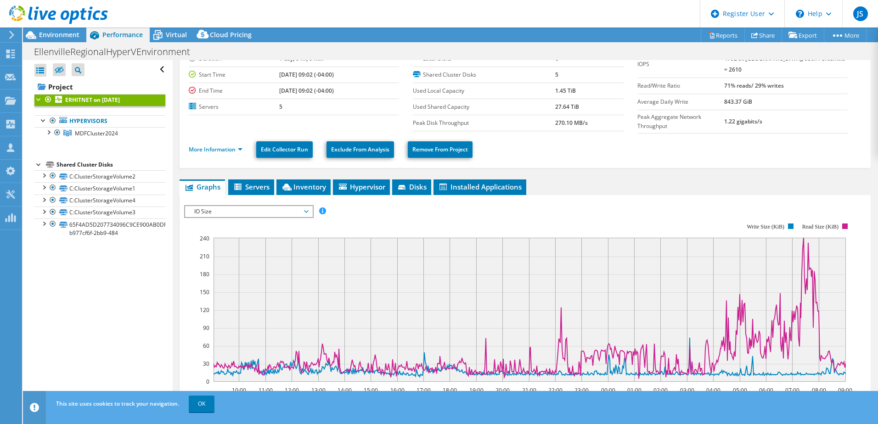
scroll to position [0, 0]
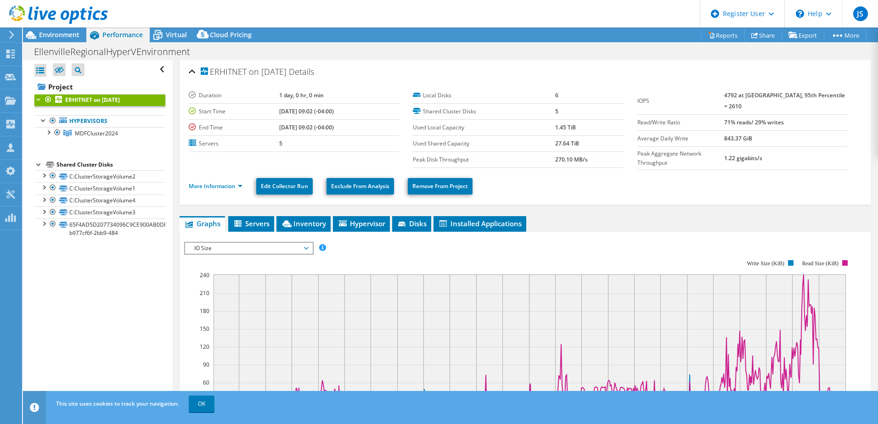
click at [108, 106] on link "ERHITNET on [DATE]" at bounding box center [99, 100] width 131 height 12
click at [66, 34] on span "Environment" at bounding box center [59, 34] width 40 height 9
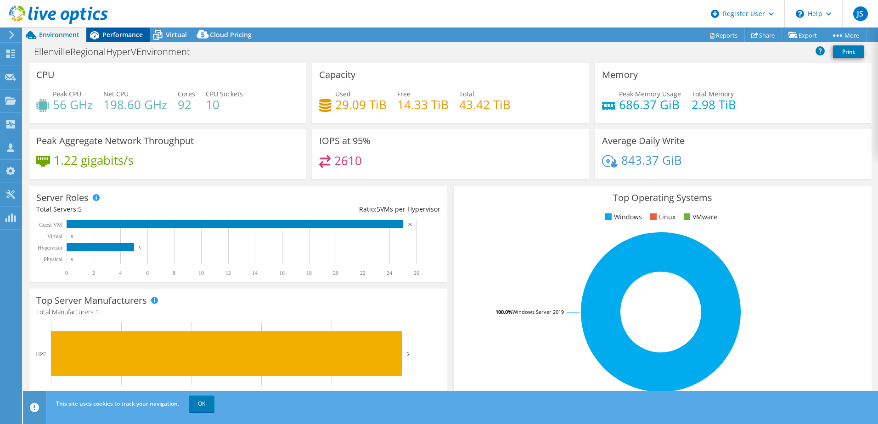
click at [139, 38] on span "Performance" at bounding box center [122, 34] width 40 height 9
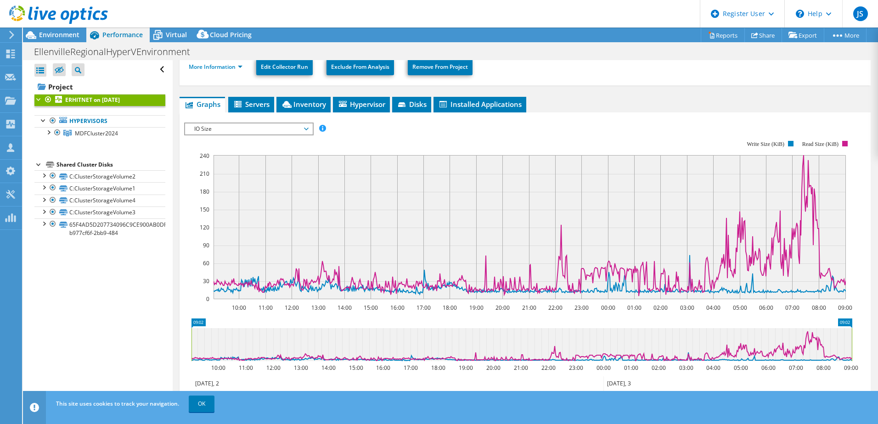
scroll to position [138, 0]
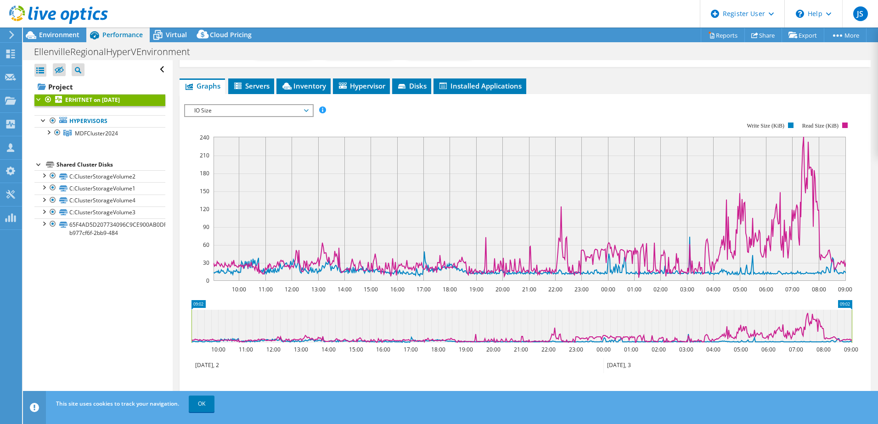
click at [268, 110] on span "IO Size" at bounding box center [249, 110] width 118 height 11
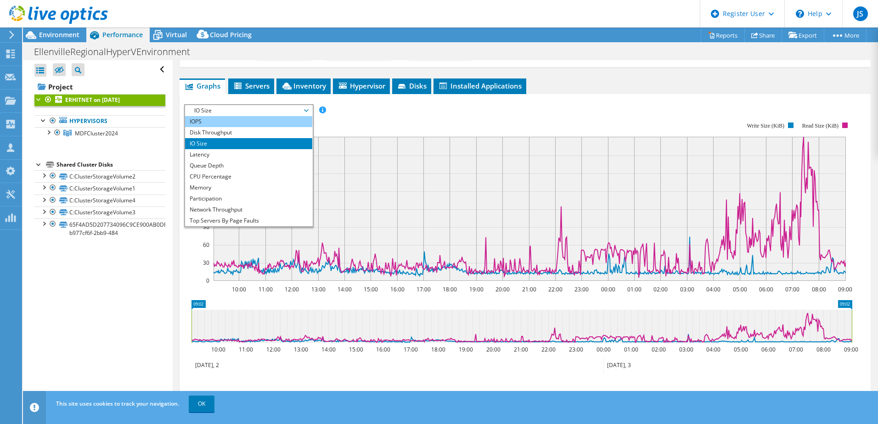
click at [232, 124] on li "IOPS" at bounding box center [248, 121] width 127 height 11
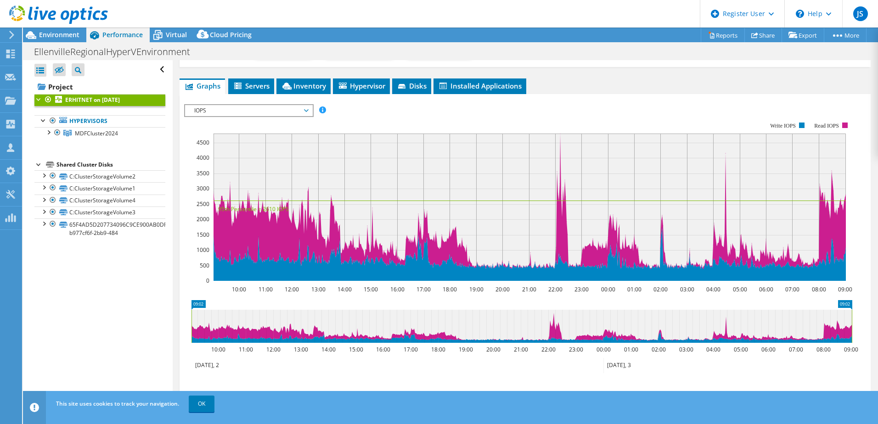
click at [249, 109] on span "IOPS" at bounding box center [249, 110] width 118 height 11
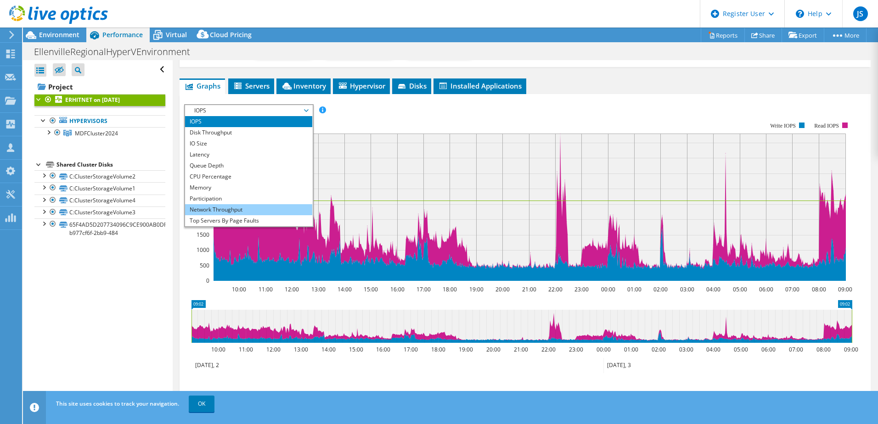
click at [225, 210] on li "Network Throughput" at bounding box center [248, 209] width 127 height 11
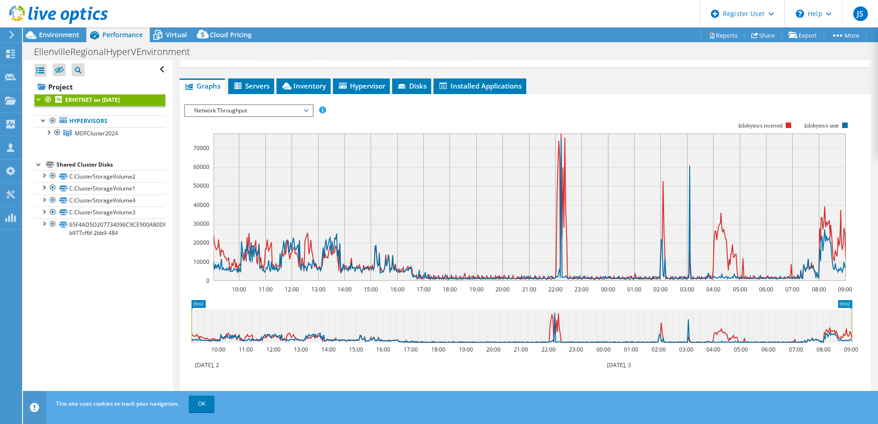
click at [306, 111] on span "Network Throughput" at bounding box center [249, 110] width 118 height 11
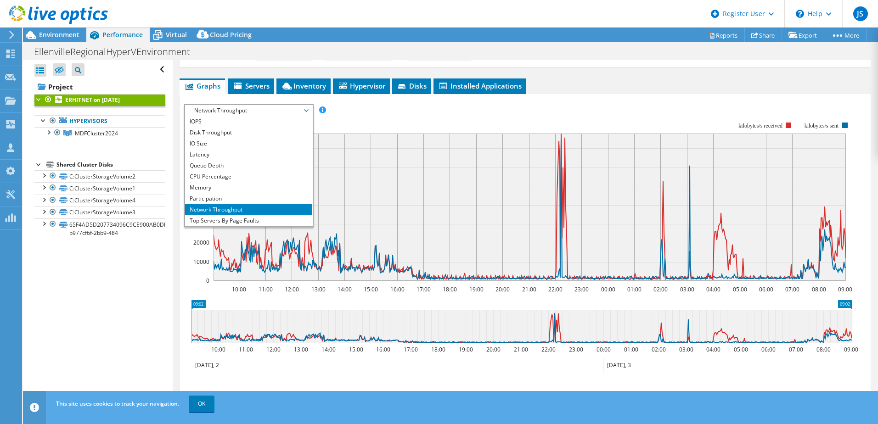
click at [305, 109] on span "Network Throughput" at bounding box center [249, 110] width 118 height 11
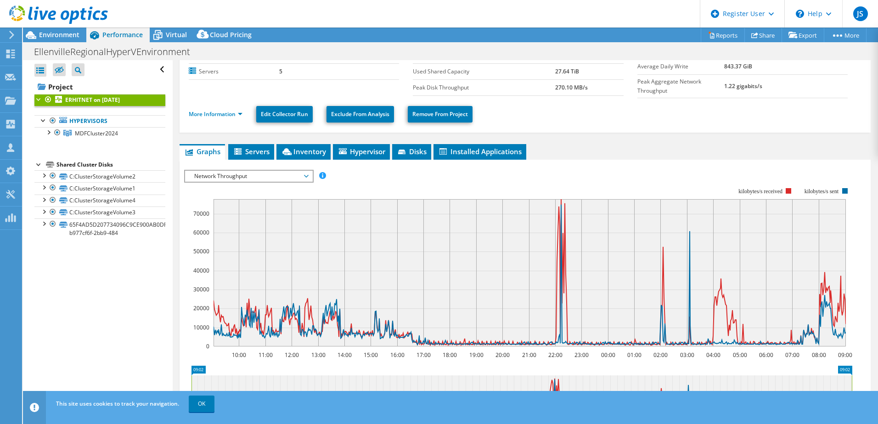
scroll to position [0, 0]
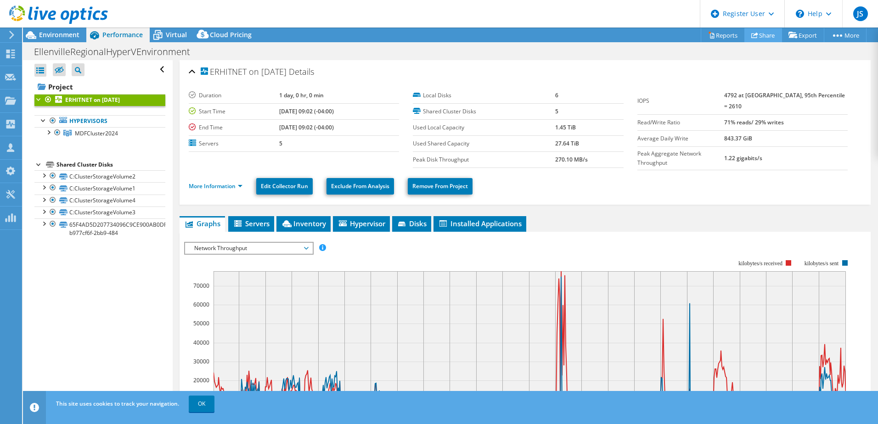
click at [769, 38] on link "Share" at bounding box center [764, 35] width 38 height 14
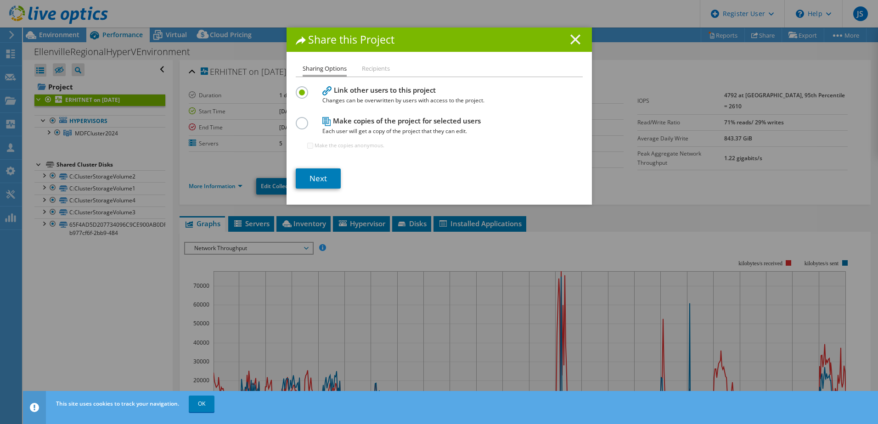
click at [573, 38] on line at bounding box center [575, 39] width 9 height 9
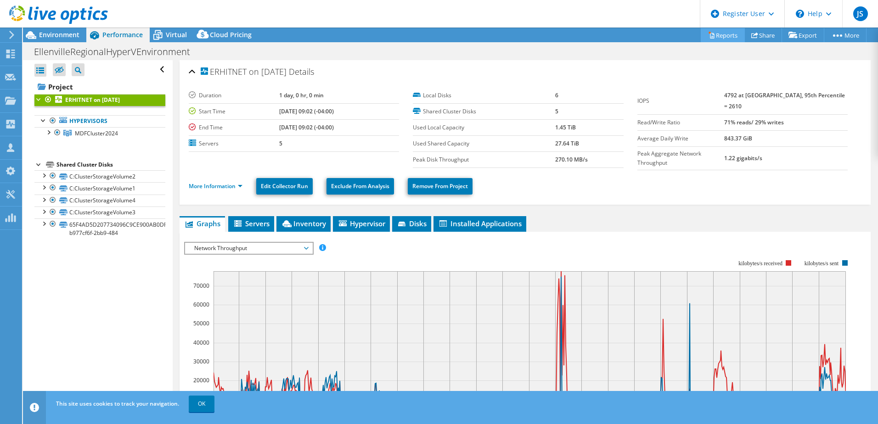
click at [724, 32] on link "Reports" at bounding box center [723, 35] width 44 height 14
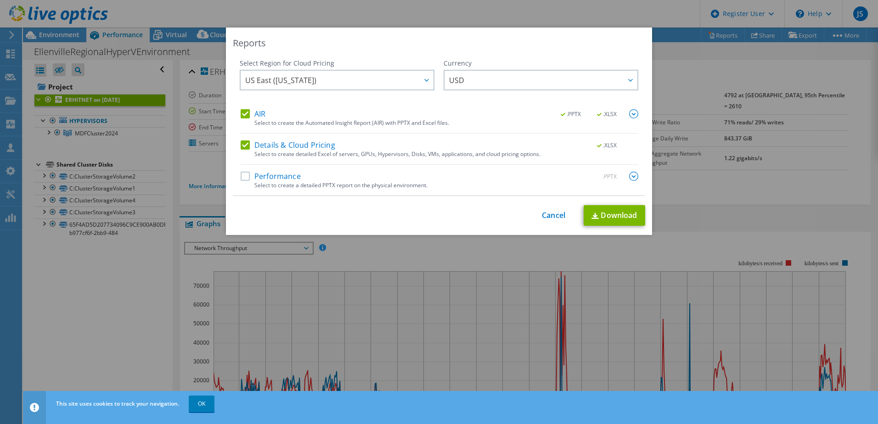
click at [243, 178] on label "Performance" at bounding box center [271, 176] width 60 height 9
click at [0, 0] on input "Performance" at bounding box center [0, 0] width 0 height 0
click at [245, 145] on label "Details & Cloud Pricing" at bounding box center [288, 145] width 95 height 9
click at [0, 0] on input "Details & Cloud Pricing" at bounding box center [0, 0] width 0 height 0
click at [244, 144] on label "Details & Cloud Pricing" at bounding box center [288, 145] width 95 height 9
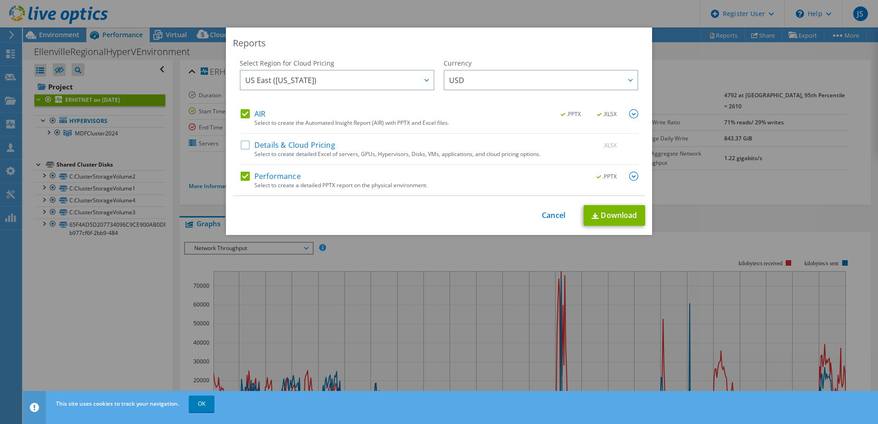
click at [0, 0] on input "Details & Cloud Pricing" at bounding box center [0, 0] width 0 height 0
click at [608, 213] on link "Download" at bounding box center [615, 215] width 62 height 21
click at [532, 214] on div "This process may take a while, please wait... Cancel Download" at bounding box center [439, 215] width 413 height 21
click at [542, 213] on link "Cancel" at bounding box center [553, 215] width 23 height 9
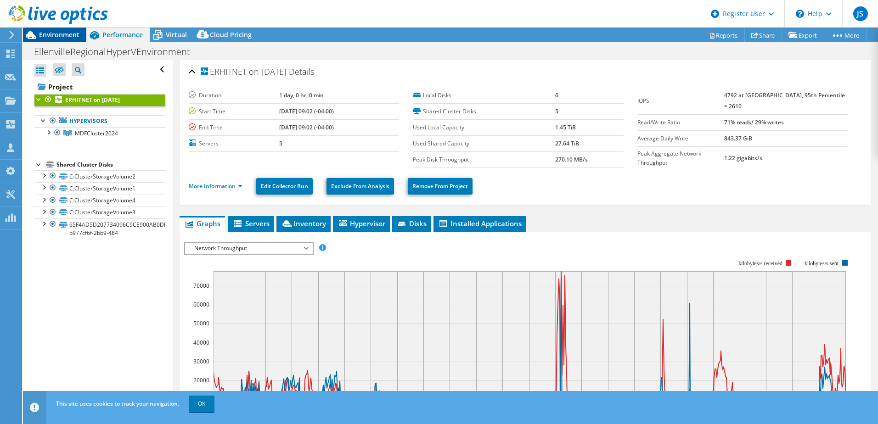
click at [44, 32] on span "Environment" at bounding box center [59, 34] width 40 height 9
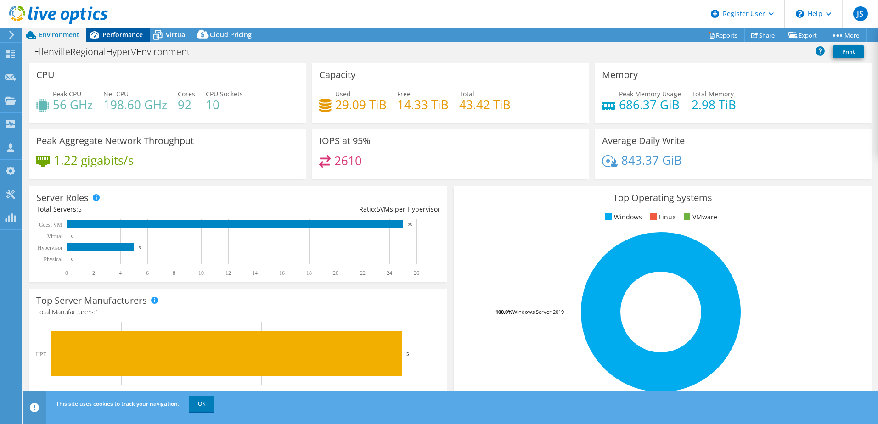
click at [135, 37] on span "Performance" at bounding box center [122, 34] width 40 height 9
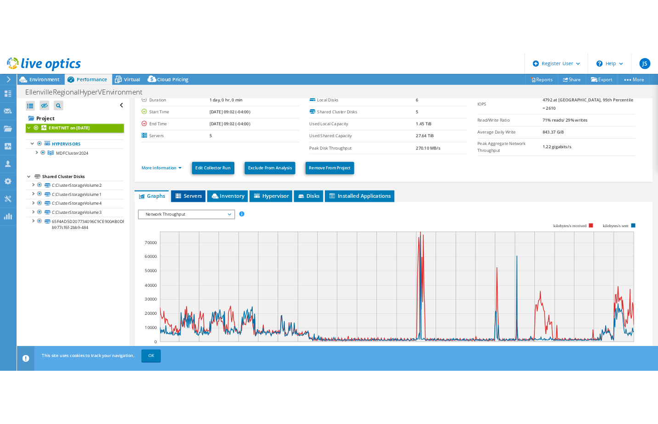
scroll to position [92, 0]
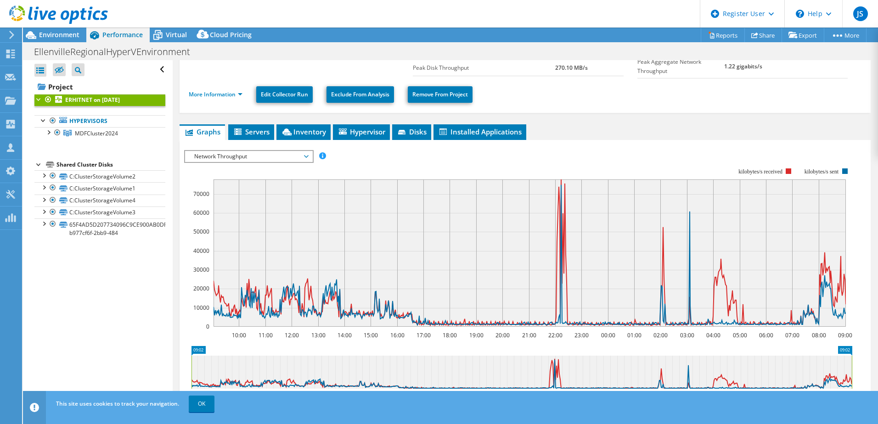
click at [219, 157] on span "Network Throughput" at bounding box center [249, 156] width 118 height 11
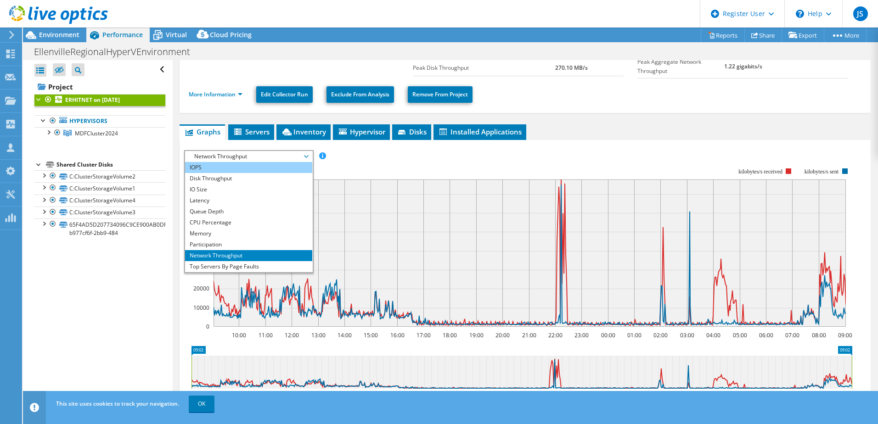
click at [218, 164] on li "IOPS" at bounding box center [248, 167] width 127 height 11
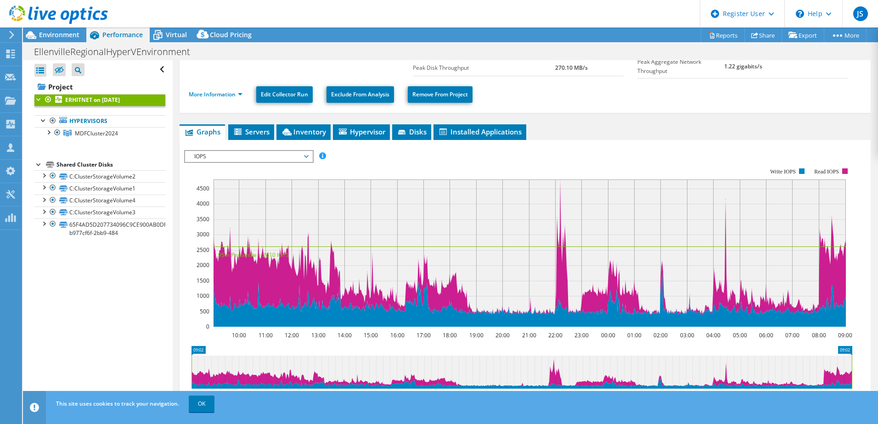
click at [230, 151] on span "IOPS" at bounding box center [249, 156] width 118 height 11
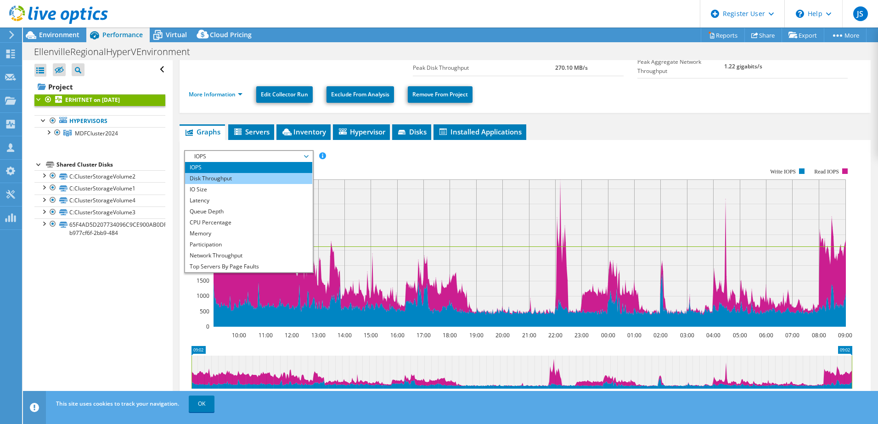
click at [223, 176] on li "Disk Throughput" at bounding box center [248, 178] width 127 height 11
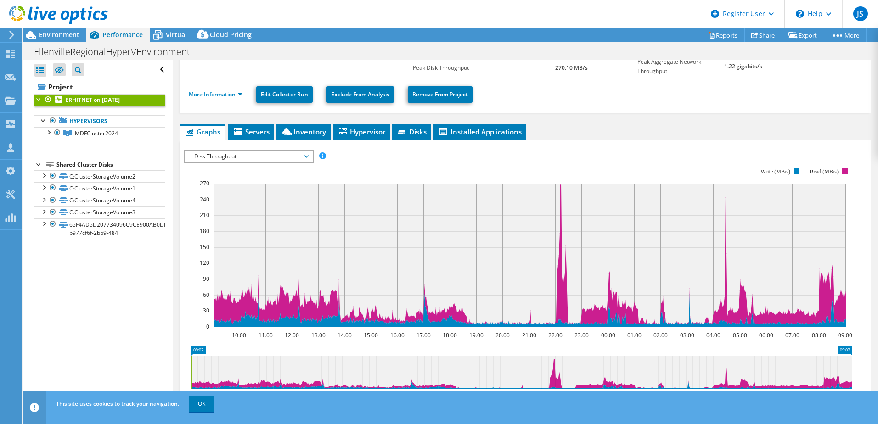
click at [239, 155] on span "Disk Throughput" at bounding box center [249, 156] width 118 height 11
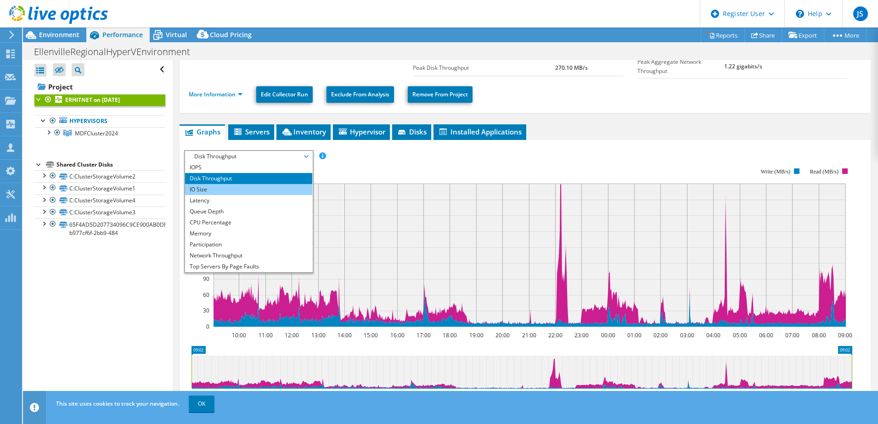
click at [227, 188] on li "IO Size" at bounding box center [248, 189] width 127 height 11
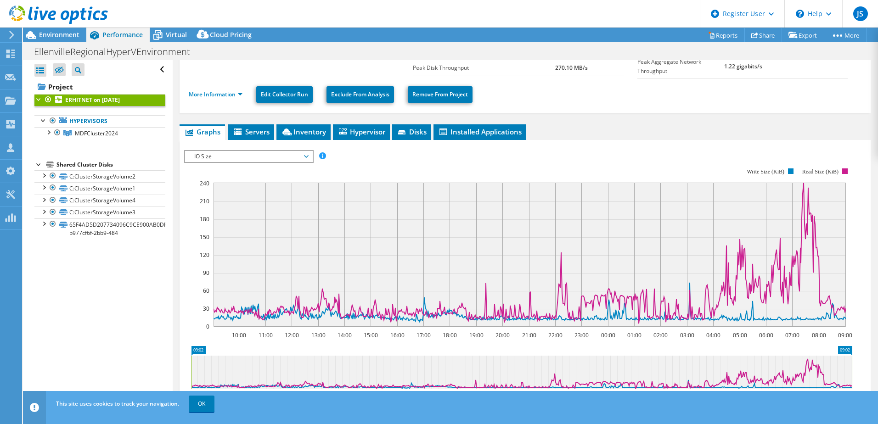
click at [243, 160] on div "IO Size IOPS Disk Throughput IO Size Latency Queue Depth CPU Percentage Memory …" at bounding box center [249, 156] width 130 height 13
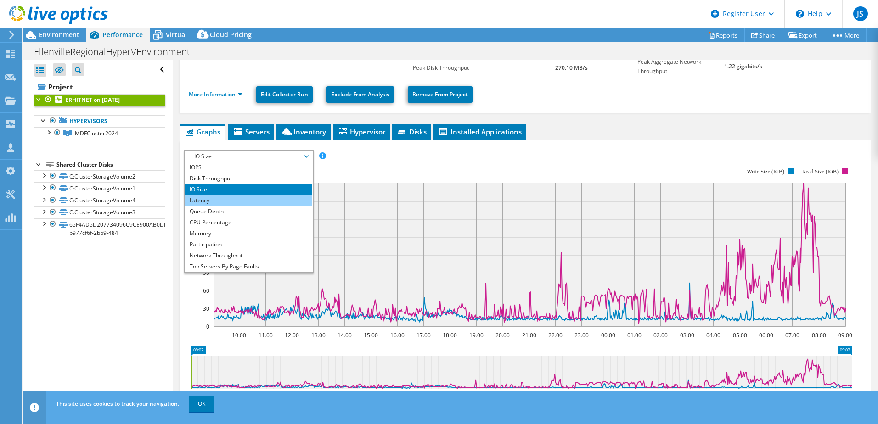
click at [243, 199] on li "Latency" at bounding box center [248, 200] width 127 height 11
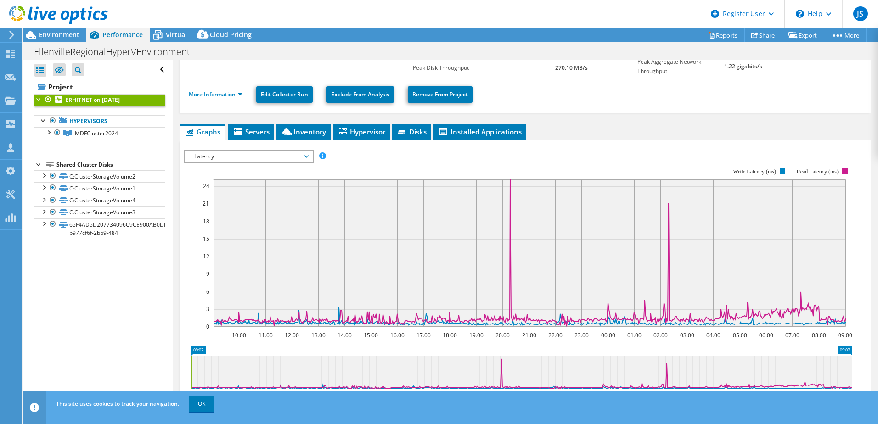
click at [264, 156] on span "Latency" at bounding box center [249, 156] width 118 height 11
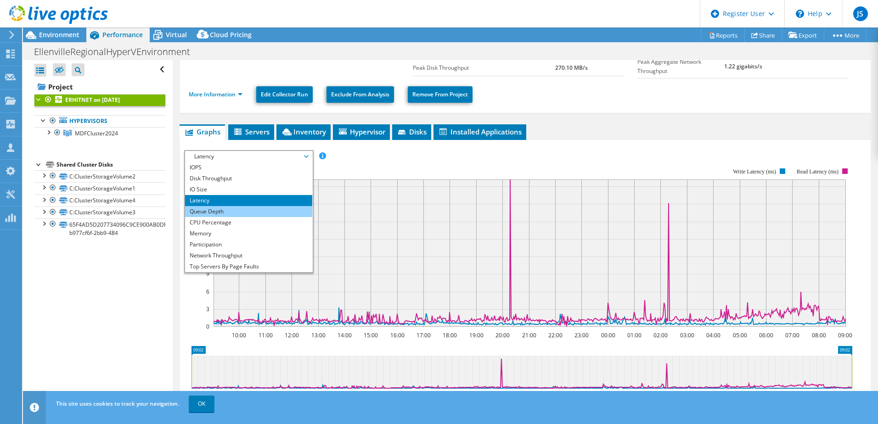
click at [251, 211] on li "Queue Depth" at bounding box center [248, 211] width 127 height 11
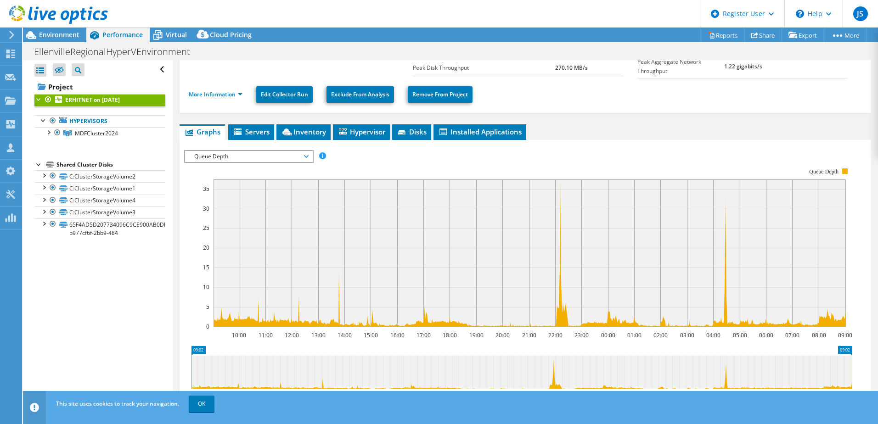
click at [251, 160] on div "Queue Depth IOPS Disk Throughput IO Size Latency Queue Depth CPU Percentage Mem…" at bounding box center [249, 156] width 130 height 13
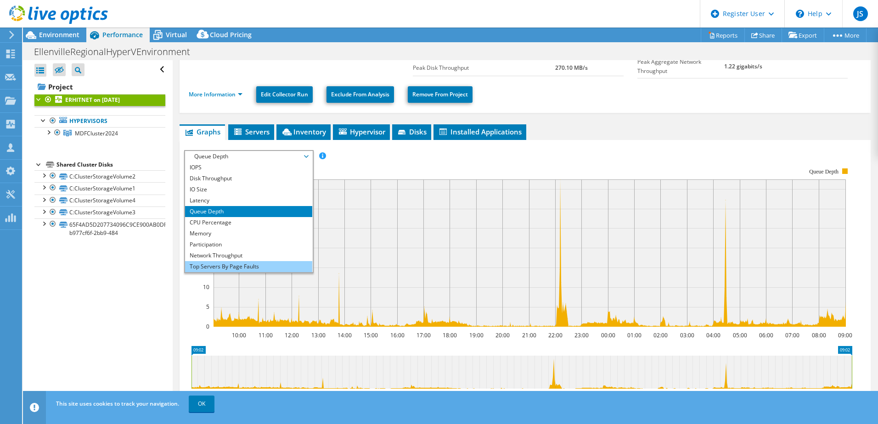
click at [233, 261] on li "Top Servers By Page Faults" at bounding box center [248, 266] width 127 height 11
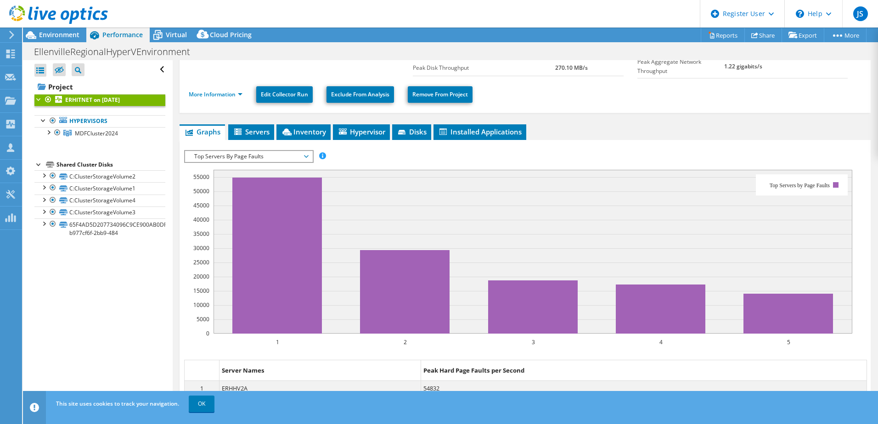
click at [265, 157] on span "Top Servers By Page Faults" at bounding box center [249, 156] width 118 height 11
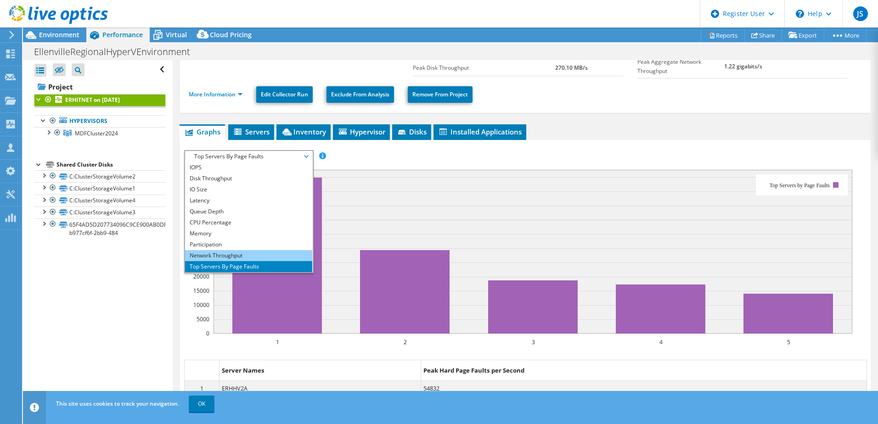
click at [242, 253] on li "Network Throughput" at bounding box center [248, 255] width 127 height 11
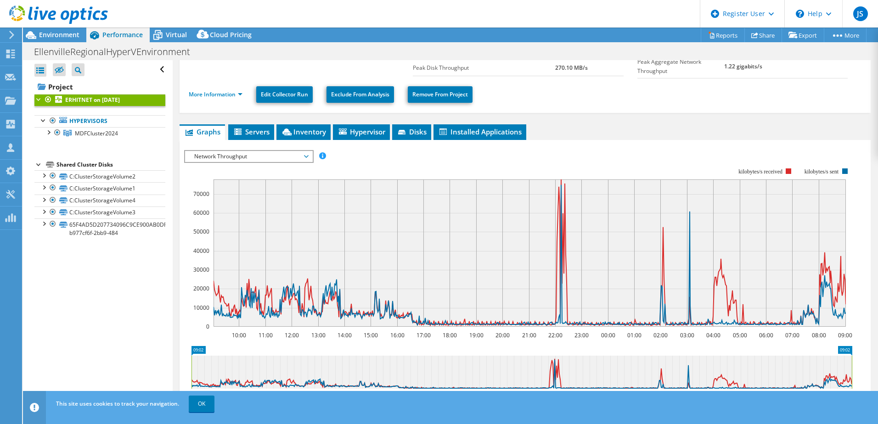
click at [267, 156] on span "Network Throughput" at bounding box center [249, 156] width 118 height 11
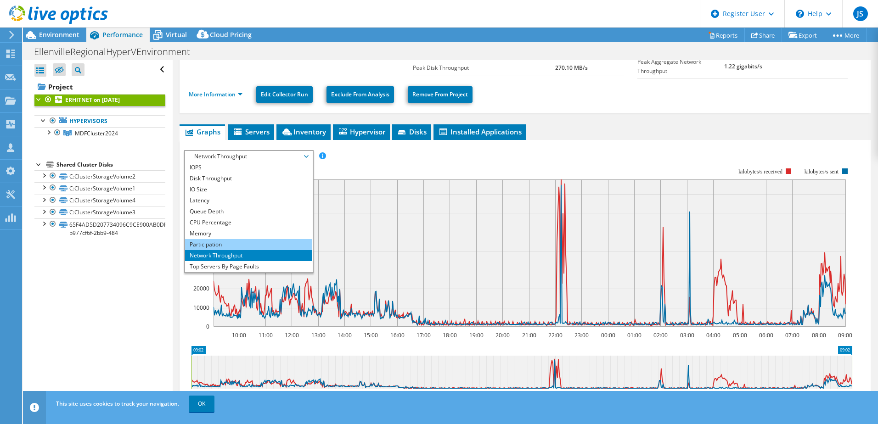
click at [263, 240] on li "Participation" at bounding box center [248, 244] width 127 height 11
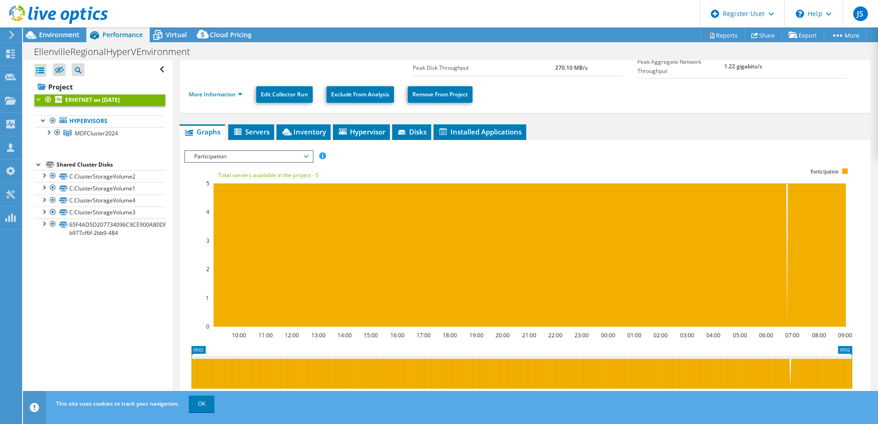
click at [268, 159] on span "Participation" at bounding box center [249, 156] width 118 height 11
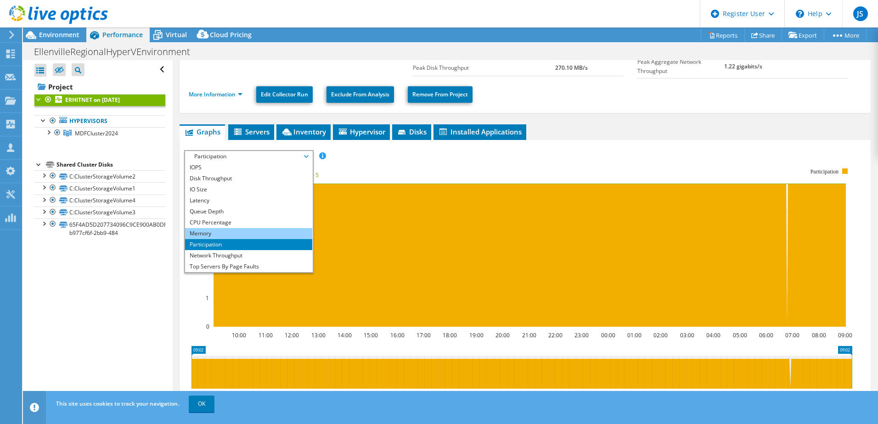
click at [238, 230] on li "Memory" at bounding box center [248, 233] width 127 height 11
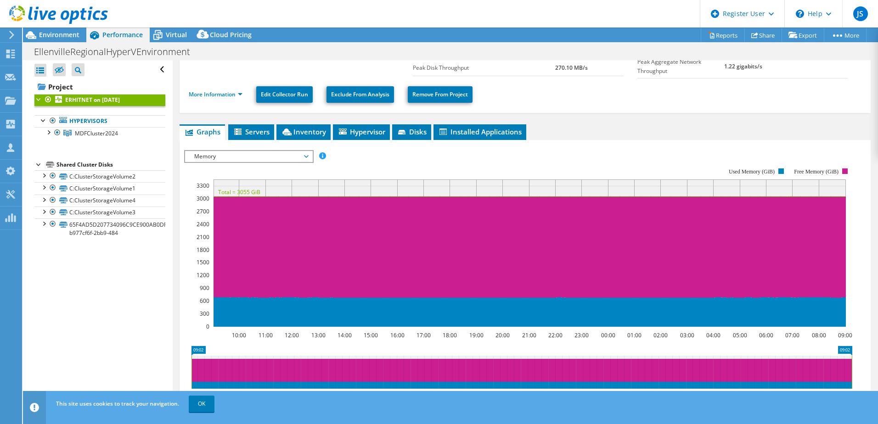
click at [248, 162] on rect at bounding box center [518, 248] width 668 height 184
click at [249, 153] on span "Memory" at bounding box center [249, 156] width 118 height 11
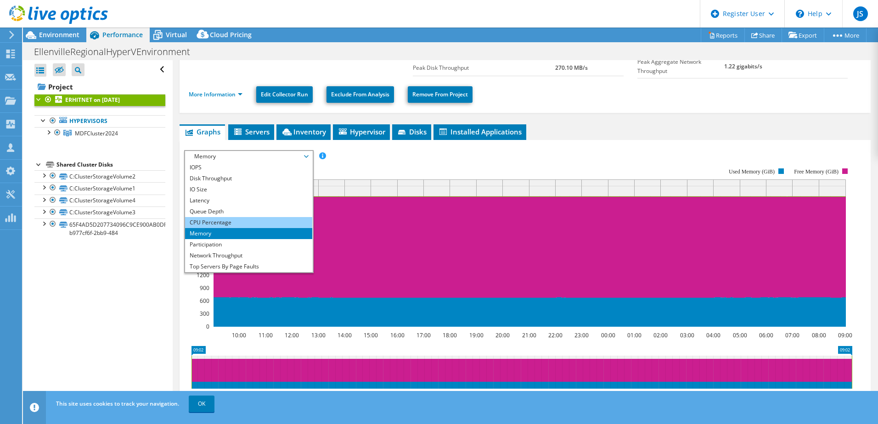
click at [247, 219] on li "CPU Percentage" at bounding box center [248, 222] width 127 height 11
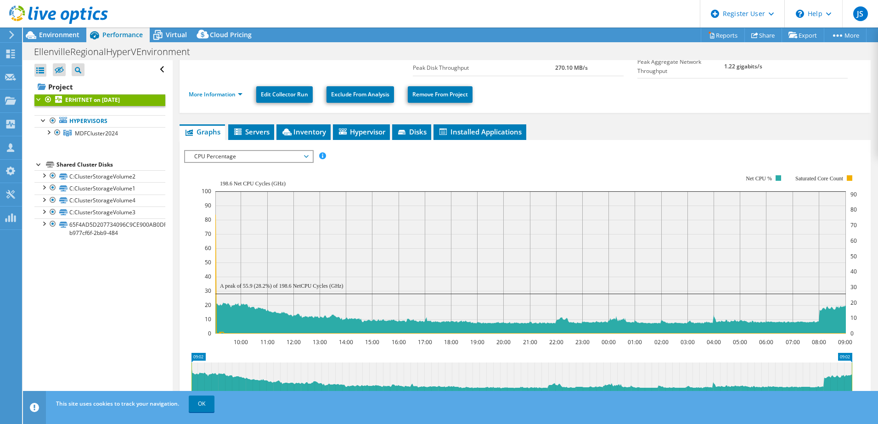
click at [292, 157] on span "CPU Percentage" at bounding box center [249, 156] width 118 height 11
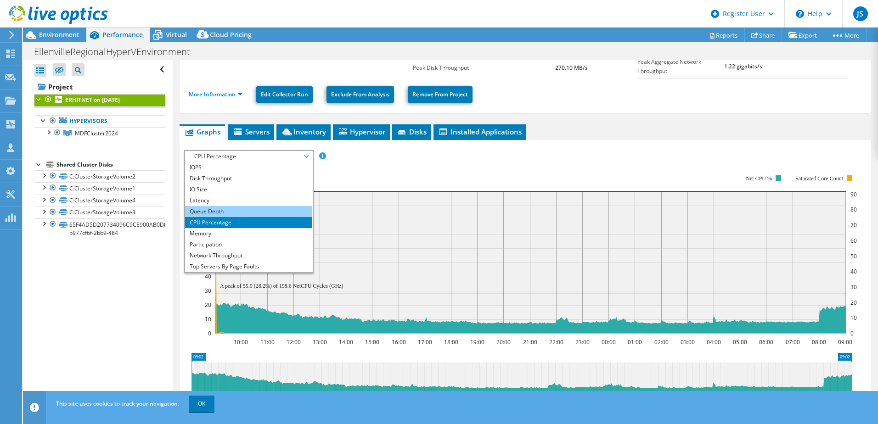
click at [257, 209] on li "Queue Depth" at bounding box center [248, 211] width 127 height 11
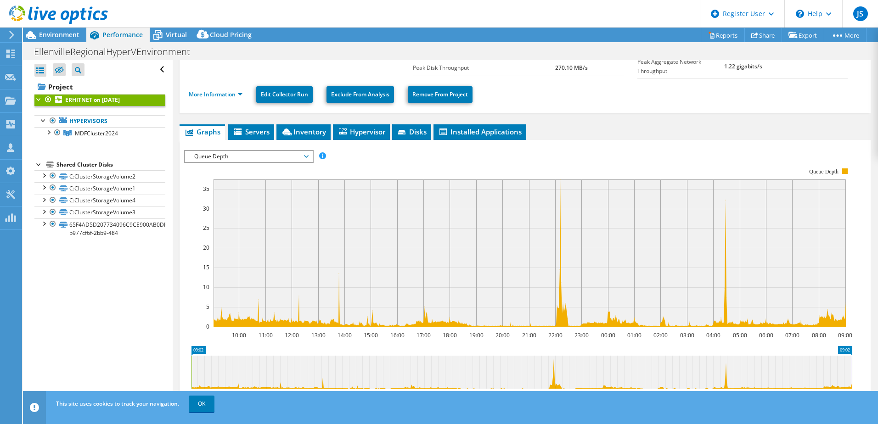
click at [237, 151] on span "Queue Depth" at bounding box center [249, 156] width 118 height 11
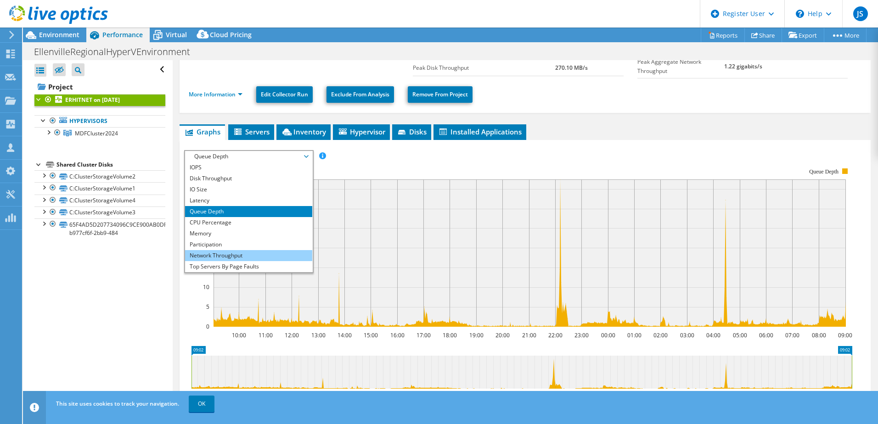
click at [258, 251] on li "Network Throughput" at bounding box center [248, 255] width 127 height 11
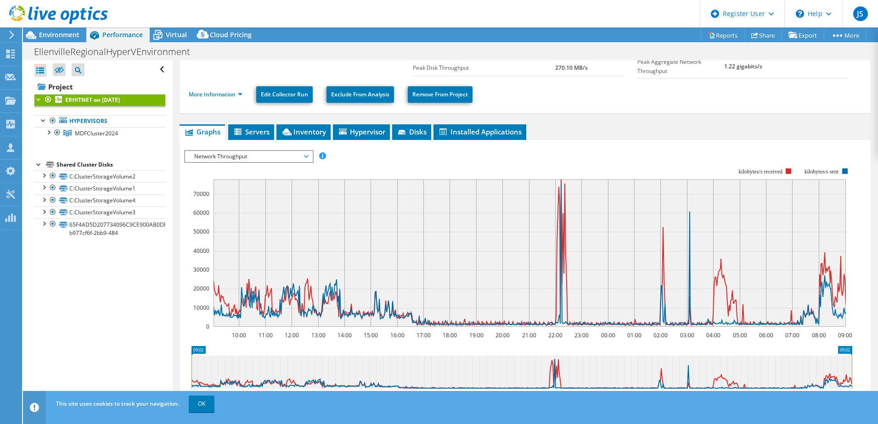
click at [260, 156] on span "Network Throughput" at bounding box center [249, 156] width 118 height 11
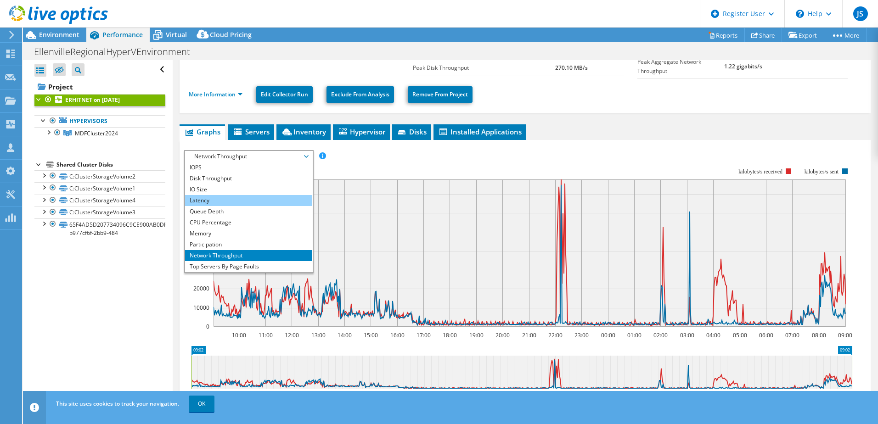
click at [215, 200] on li "Latency" at bounding box center [248, 200] width 127 height 11
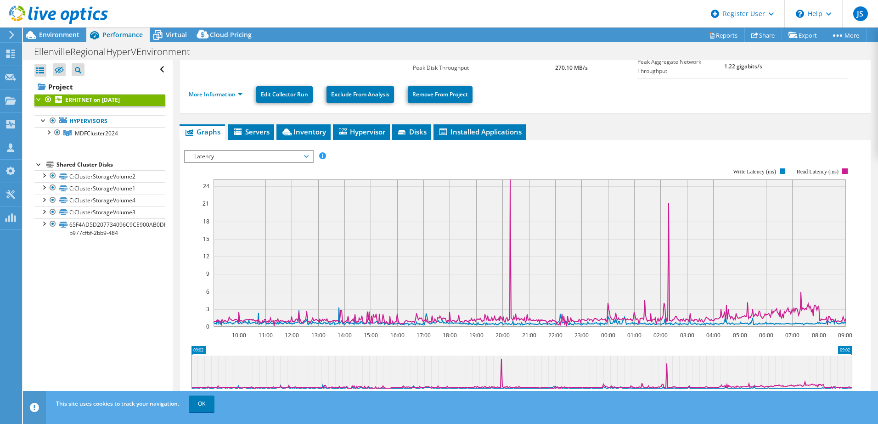
click at [237, 155] on span "Latency" at bounding box center [249, 156] width 118 height 11
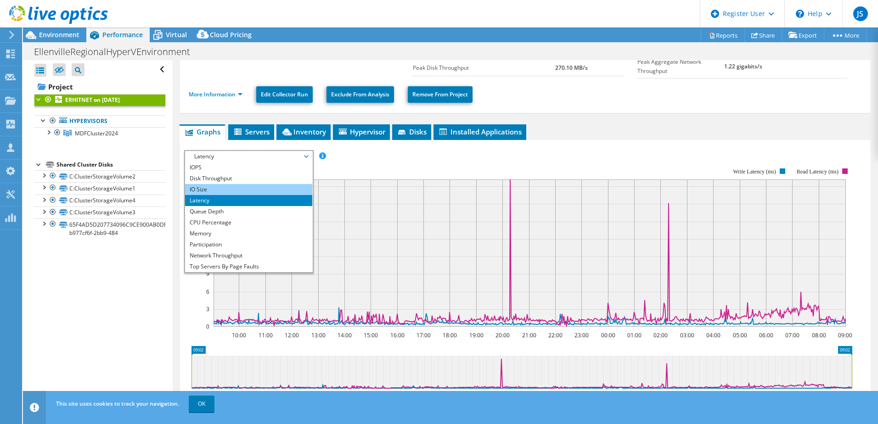
click at [229, 185] on li "IO Size" at bounding box center [248, 189] width 127 height 11
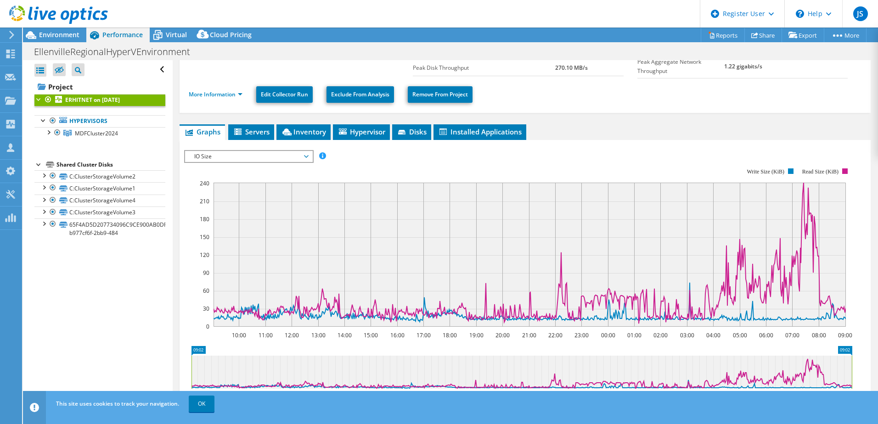
click at [256, 158] on span "IO Size" at bounding box center [249, 156] width 118 height 11
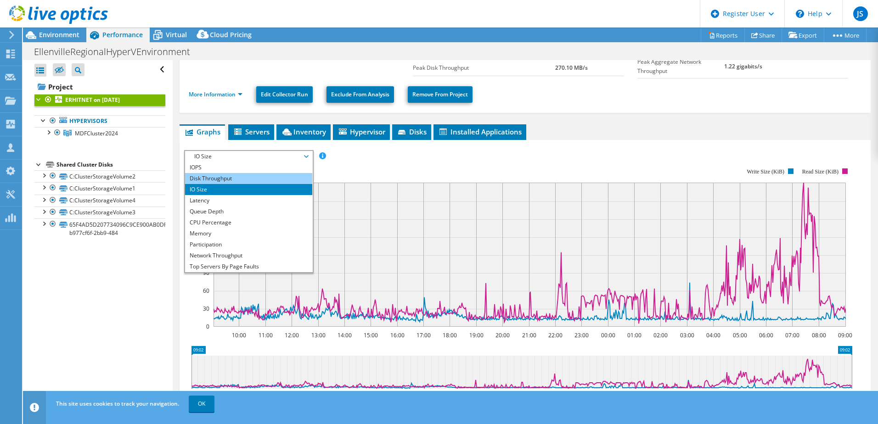
click at [248, 174] on li "Disk Throughput" at bounding box center [248, 178] width 127 height 11
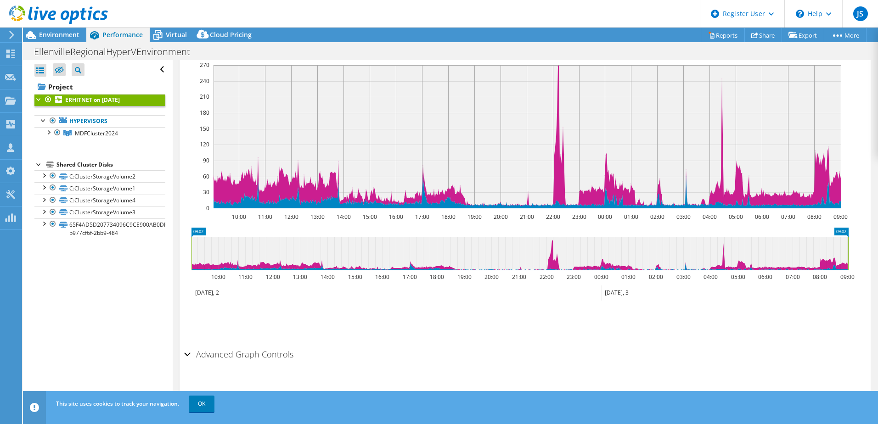
scroll to position [27, 0]
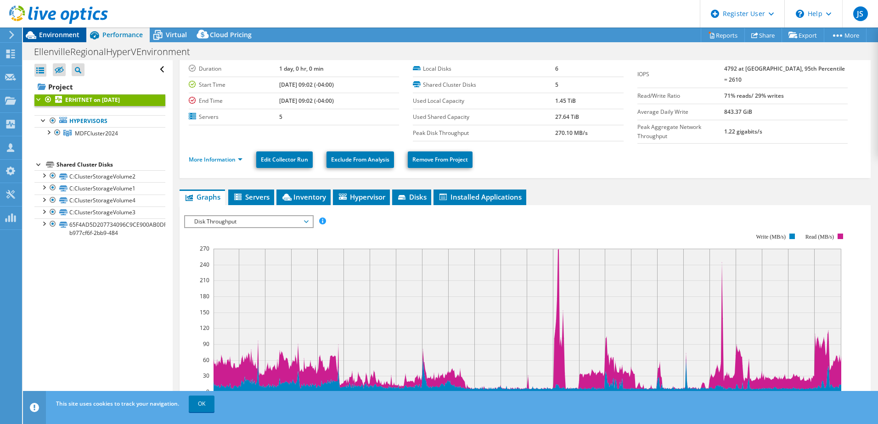
click at [79, 32] on span "Environment" at bounding box center [59, 34] width 40 height 9
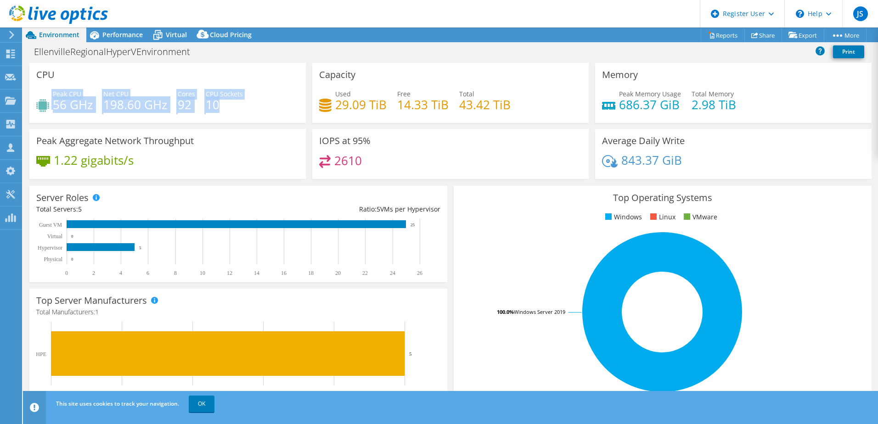
drag, startPoint x: 230, startPoint y: 102, endPoint x: 51, endPoint y: 107, distance: 179.2
click at [51, 107] on div "Peak CPU 56 GHz Net CPU 198.60 GHz Cores 92 CPU Sockets 10" at bounding box center [167, 104] width 263 height 30
copy div "Peak CPU 56 GHz Net CPU 198.60 GHz Cores 92 CPU Sockets 10"
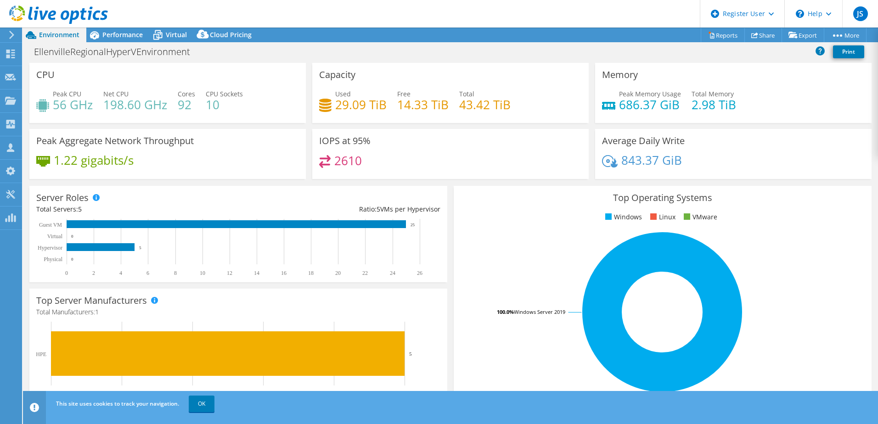
select select "USEast"
select select "USD"
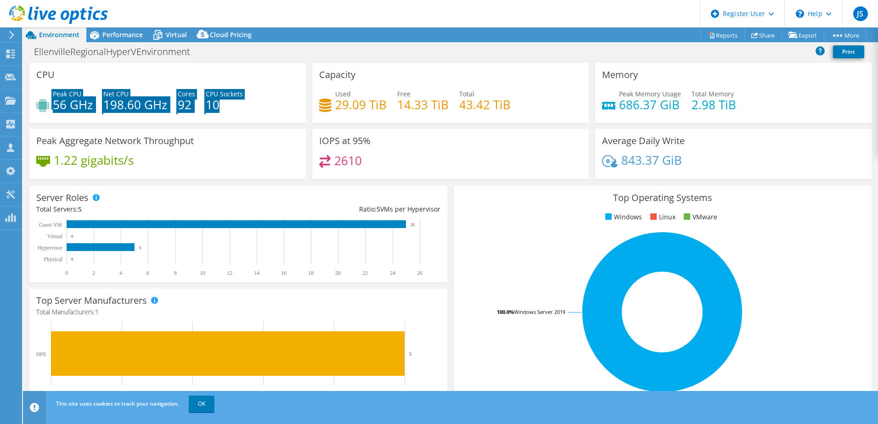
scroll to position [27, 0]
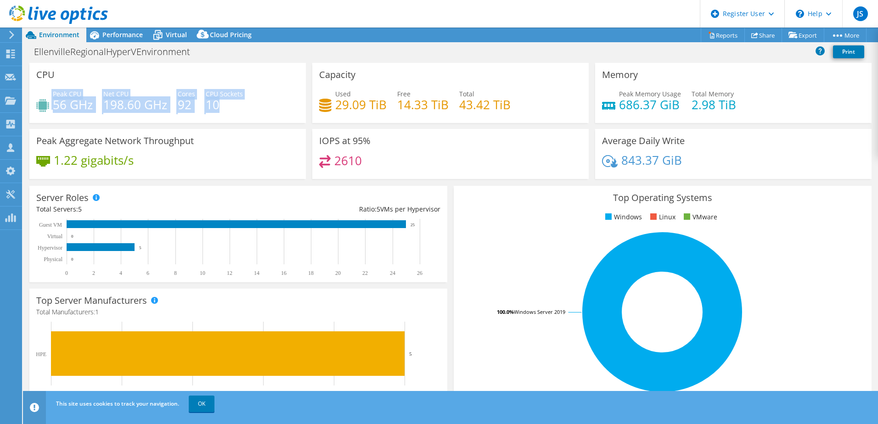
click at [453, 107] on div "Used 29.09 TiB Free 14.33 TiB Total 43.42 TiB" at bounding box center [450, 104] width 263 height 30
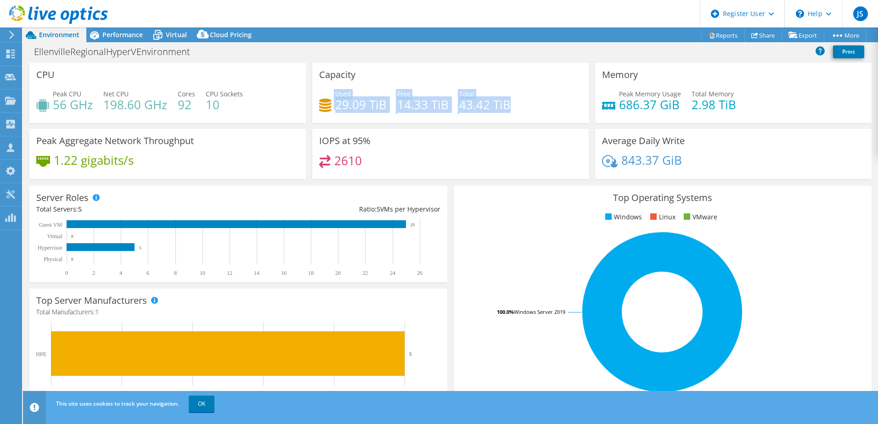
drag, startPoint x: 512, startPoint y: 107, endPoint x: 331, endPoint y: 96, distance: 181.3
click at [331, 96] on div "Used 29.09 TiB Free 14.33 TiB Total 43.42 TiB" at bounding box center [450, 104] width 263 height 30
copy div "Used 29.09 TiB Free 14.33 TiB Total 43.42 TiB"
click at [435, 135] on div "IOPS at 95% 2610" at bounding box center [450, 154] width 277 height 50
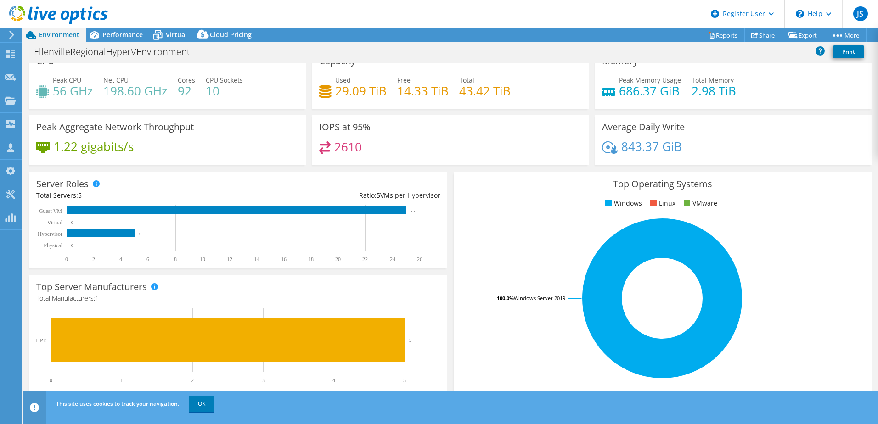
scroll to position [0, 0]
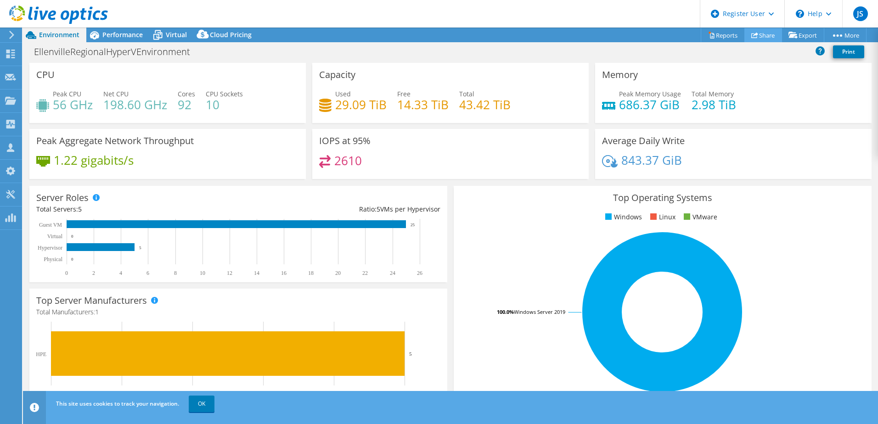
click at [756, 33] on link "Share" at bounding box center [764, 35] width 38 height 14
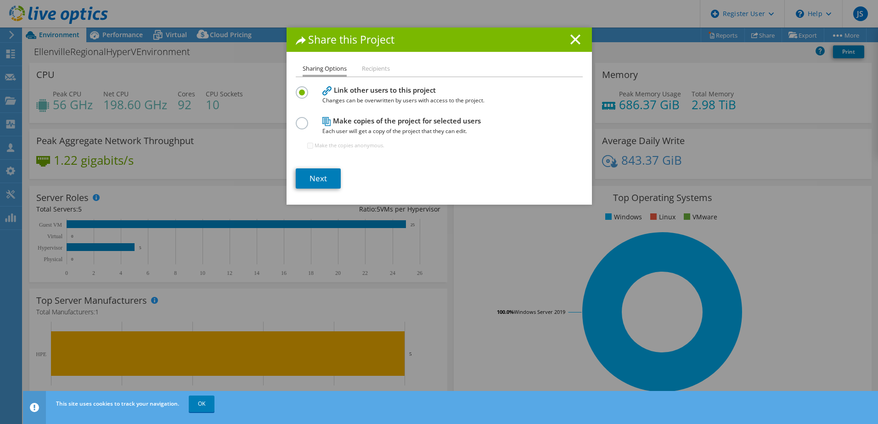
click at [300, 119] on label at bounding box center [304, 118] width 16 height 2
click at [0, 0] on input "radio" at bounding box center [0, 0] width 0 height 0
click at [317, 175] on link "Next" at bounding box center [318, 179] width 45 height 20
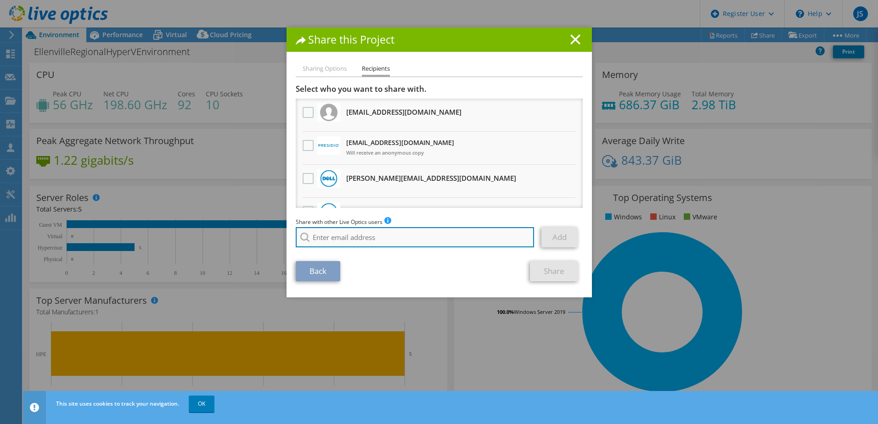
click at [362, 238] on input "search" at bounding box center [415, 237] width 239 height 20
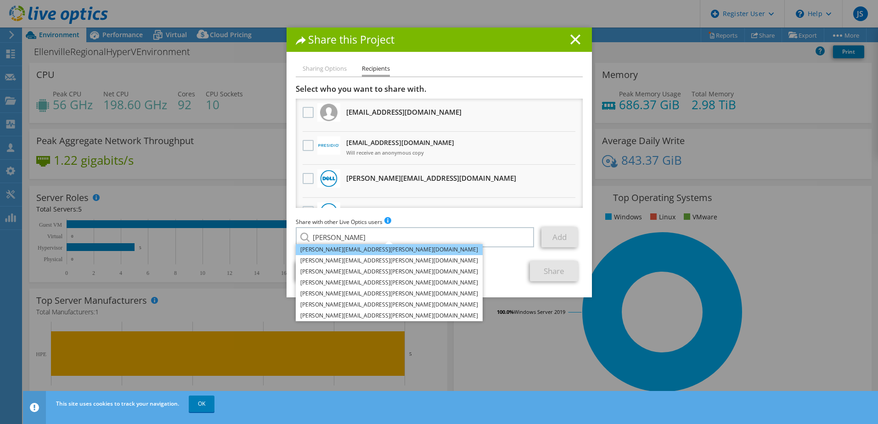
click at [374, 250] on li "[PERSON_NAME][EMAIL_ADDRESS][PERSON_NAME][DOMAIN_NAME]" at bounding box center [389, 249] width 187 height 11
type input "[PERSON_NAME][EMAIL_ADDRESS][PERSON_NAME][DOMAIN_NAME]"
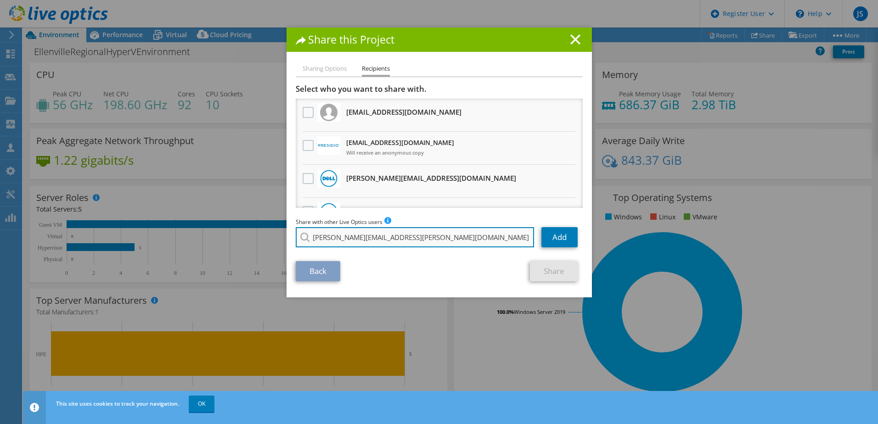
click at [503, 238] on input "[PERSON_NAME][EMAIL_ADDRESS][PERSON_NAME][DOMAIN_NAME]" at bounding box center [415, 237] width 239 height 20
click at [562, 237] on link "Add" at bounding box center [560, 237] width 36 height 20
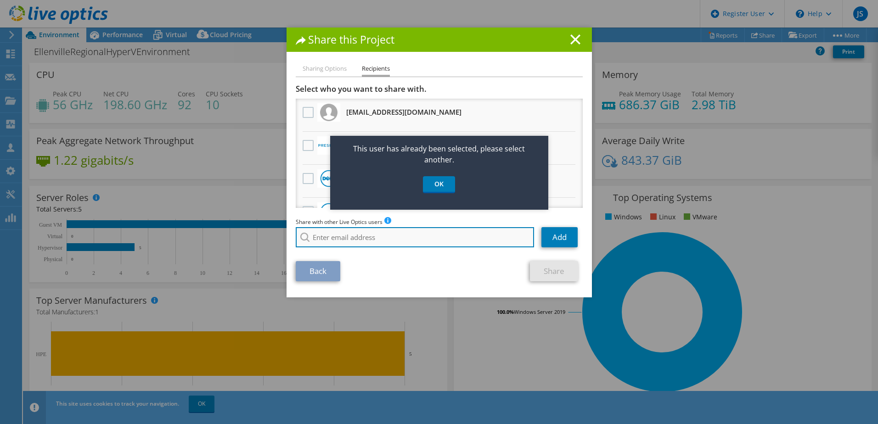
click at [448, 240] on input "search" at bounding box center [415, 237] width 239 height 20
click at [434, 182] on link "OK" at bounding box center [439, 184] width 32 height 17
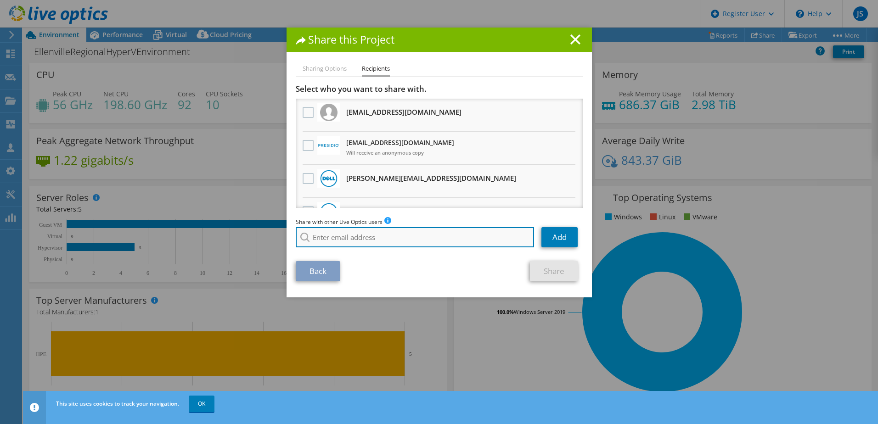
click at [411, 239] on input "search" at bounding box center [415, 237] width 239 height 20
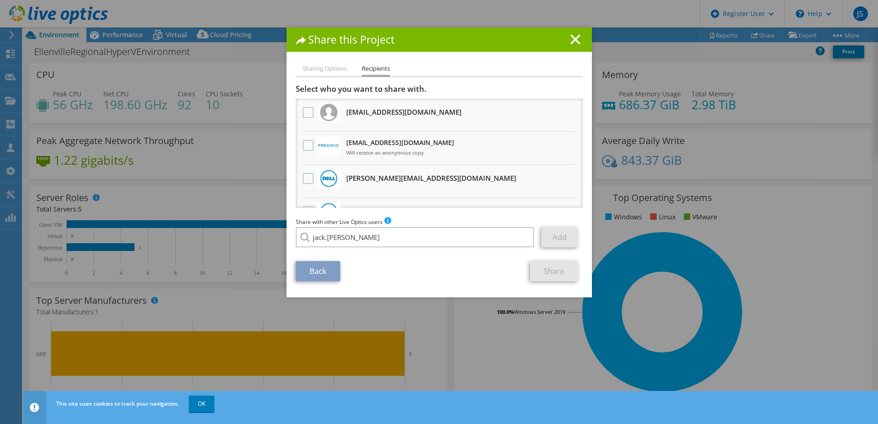
click at [362, 260] on li "Jack.Melville@dell.com" at bounding box center [411, 254] width 230 height 11
type input "Jack.Melville@dell.com"
click at [563, 241] on link "Add" at bounding box center [560, 237] width 36 height 20
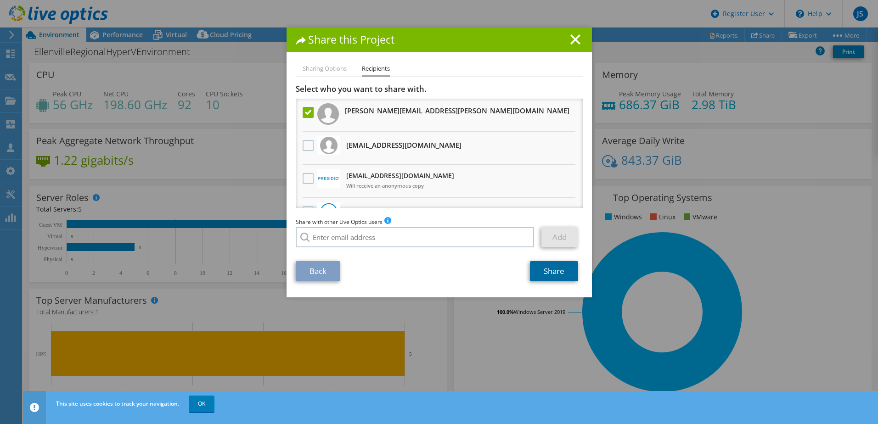
click at [542, 268] on link "Share" at bounding box center [554, 271] width 48 height 20
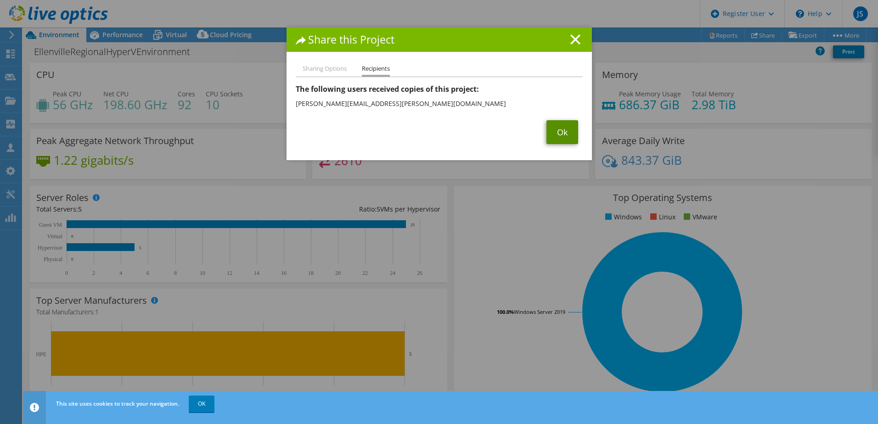
click at [567, 129] on link "Ok" at bounding box center [563, 132] width 32 height 24
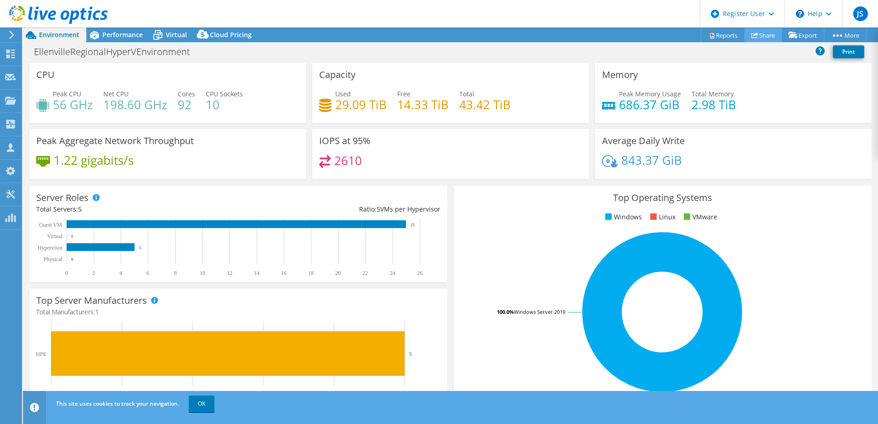
click at [752, 37] on use at bounding box center [755, 35] width 7 height 6
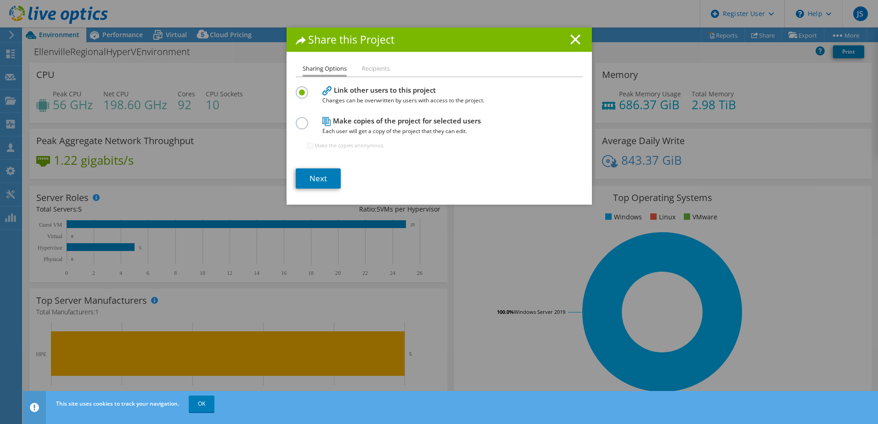
click at [297, 119] on label at bounding box center [304, 118] width 16 height 2
click at [0, 0] on input "radio" at bounding box center [0, 0] width 0 height 0
click at [326, 174] on link "Next" at bounding box center [318, 179] width 45 height 20
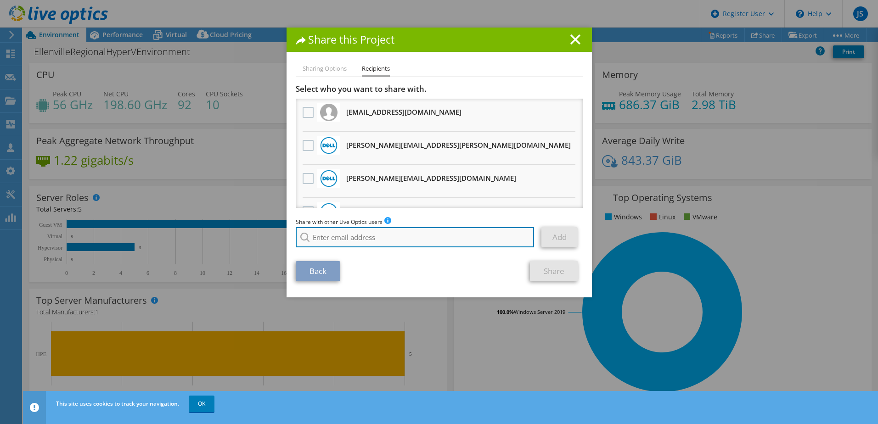
click at [379, 236] on input "search" at bounding box center [415, 237] width 239 height 20
click at [376, 279] on li "[PERSON_NAME][EMAIL_ADDRESS][PERSON_NAME][DOMAIN_NAME]" at bounding box center [389, 276] width 187 height 11
type input "[PERSON_NAME][EMAIL_ADDRESS][PERSON_NAME][DOMAIN_NAME]"
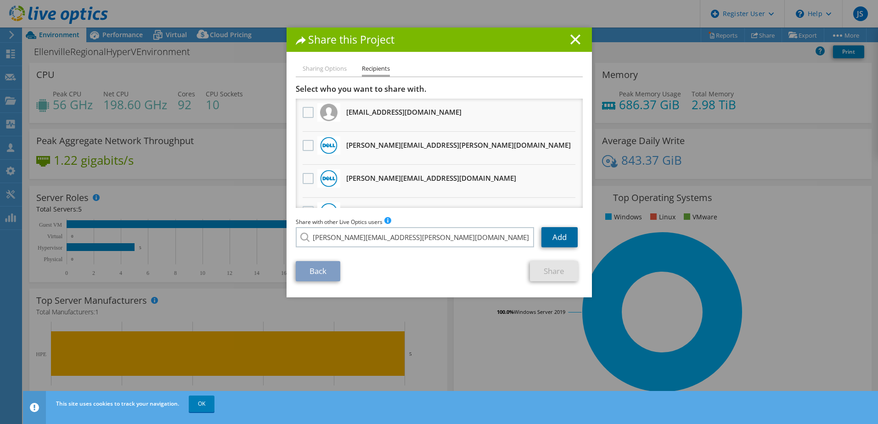
click at [551, 238] on link "Add" at bounding box center [560, 237] width 36 height 20
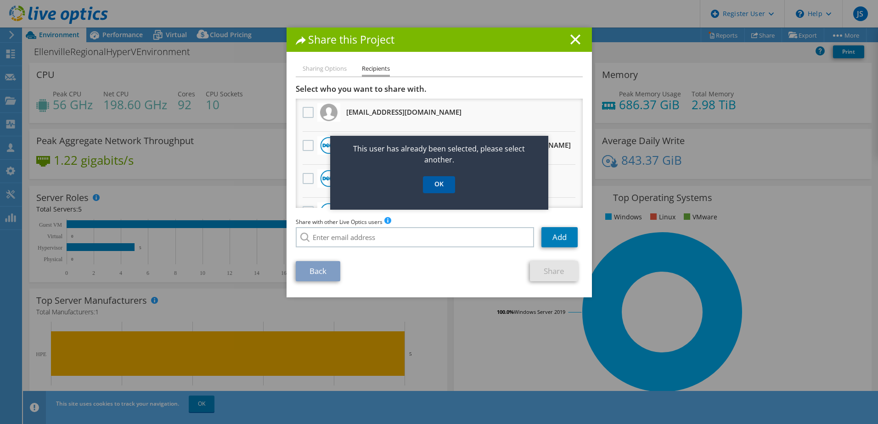
click at [440, 183] on link "OK" at bounding box center [439, 184] width 32 height 17
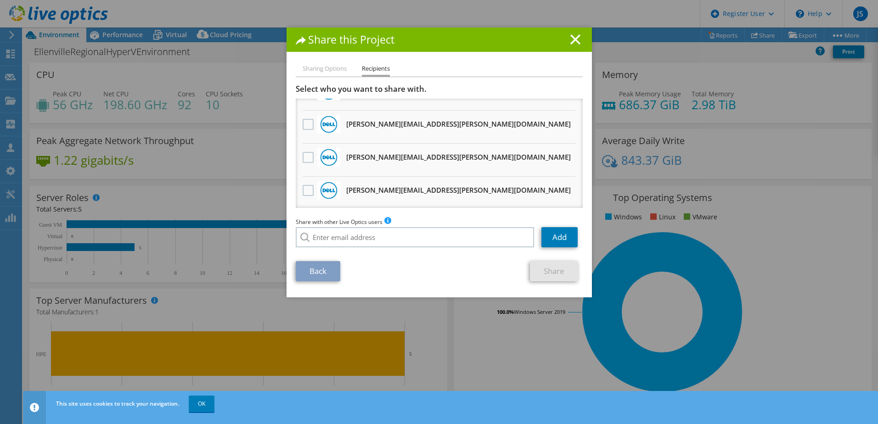
scroll to position [618, 0]
click at [571, 44] on line at bounding box center [575, 39] width 9 height 9
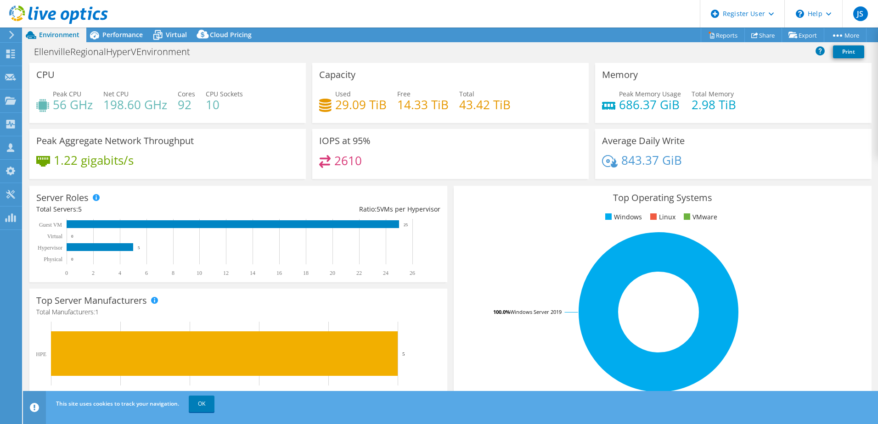
select select "USEast"
select select "USD"
